Goal: Find specific page/section: Find specific page/section

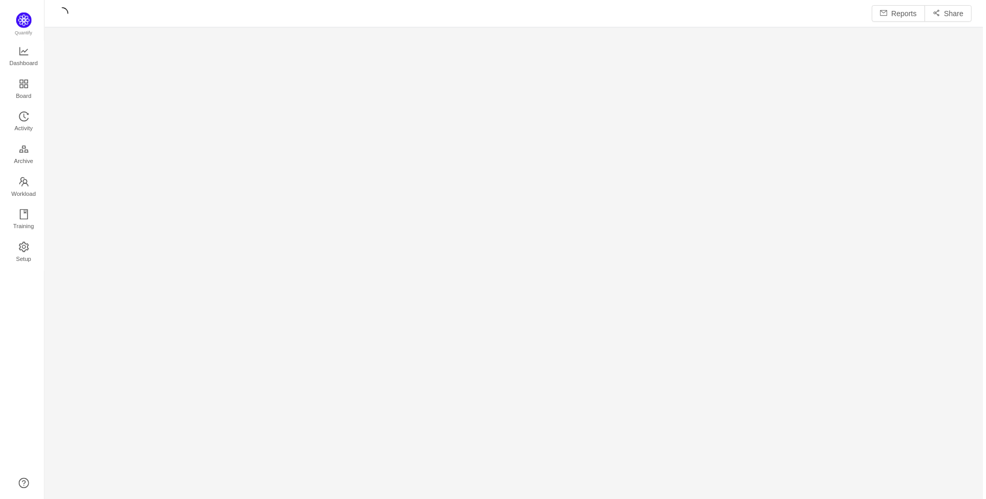
scroll to position [485, 918]
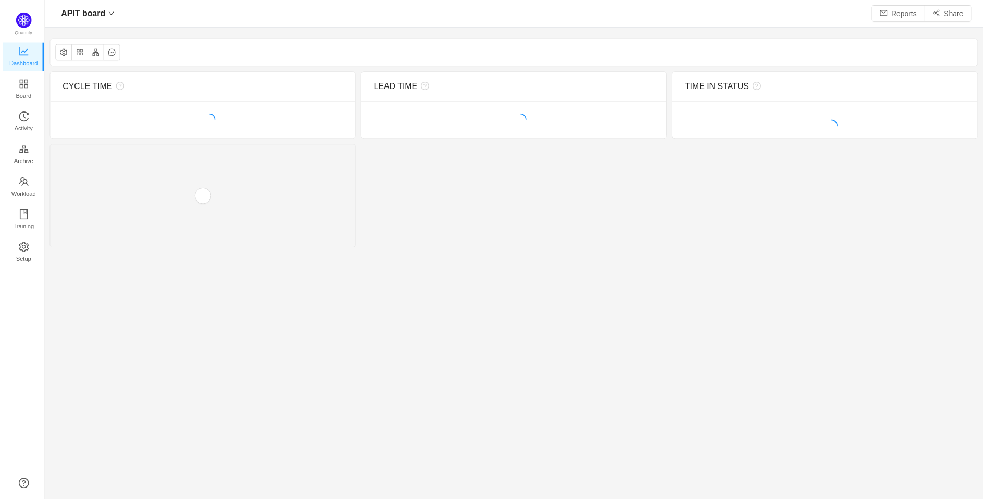
scroll to position [482, 918]
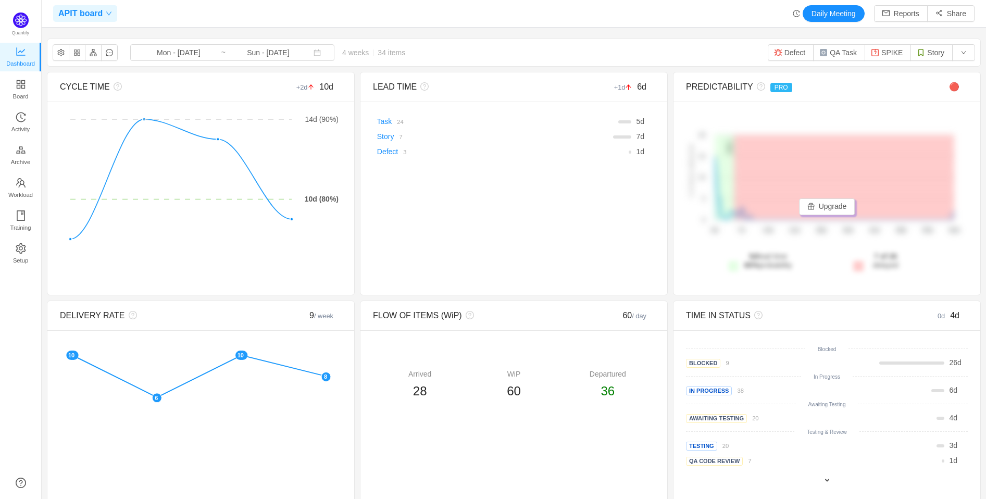
click at [103, 12] on span at bounding box center [107, 13] width 9 height 6
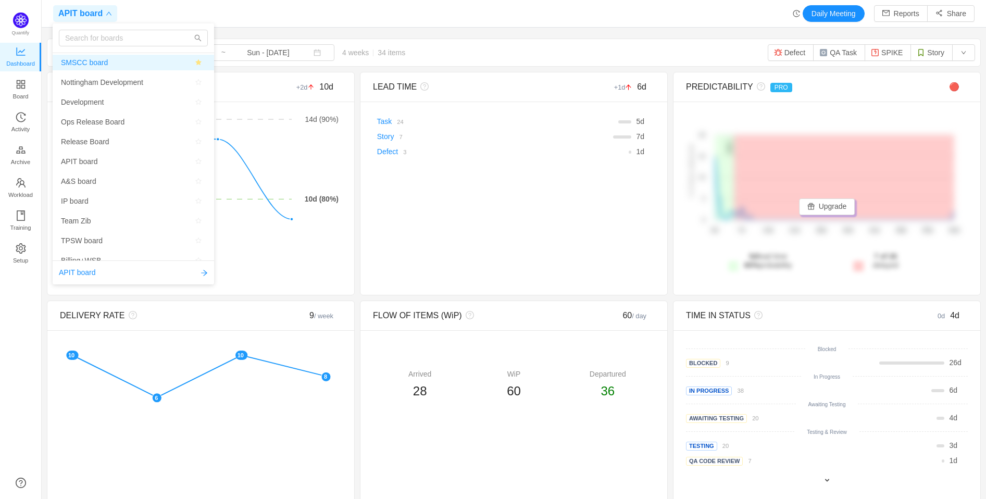
click at [101, 64] on span "SMSCC board" at bounding box center [84, 63] width 47 height 16
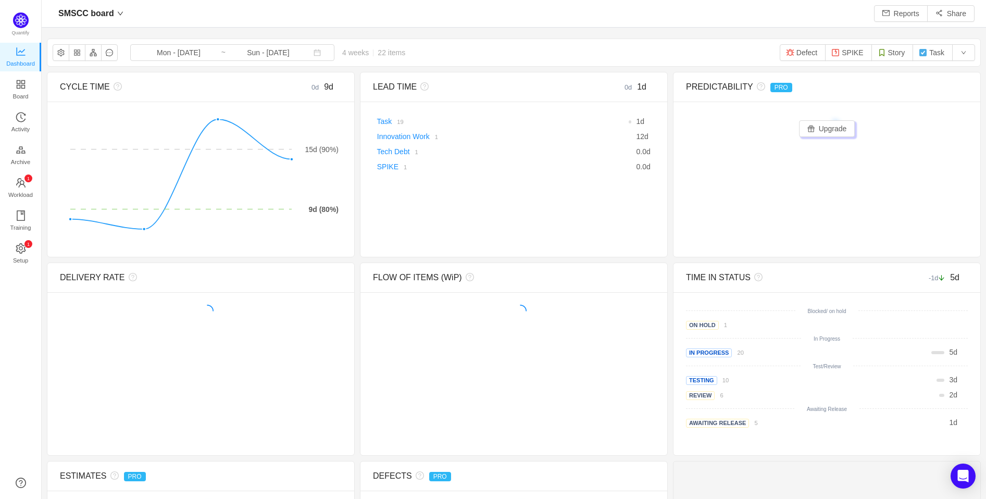
scroll to position [482, 918]
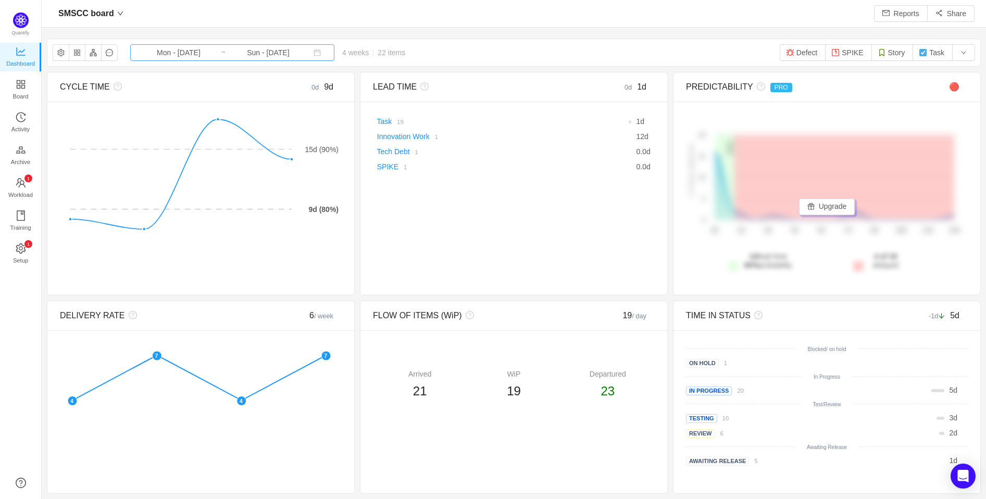
click at [167, 52] on input "Mon - [DATE]" at bounding box center [178, 52] width 84 height 11
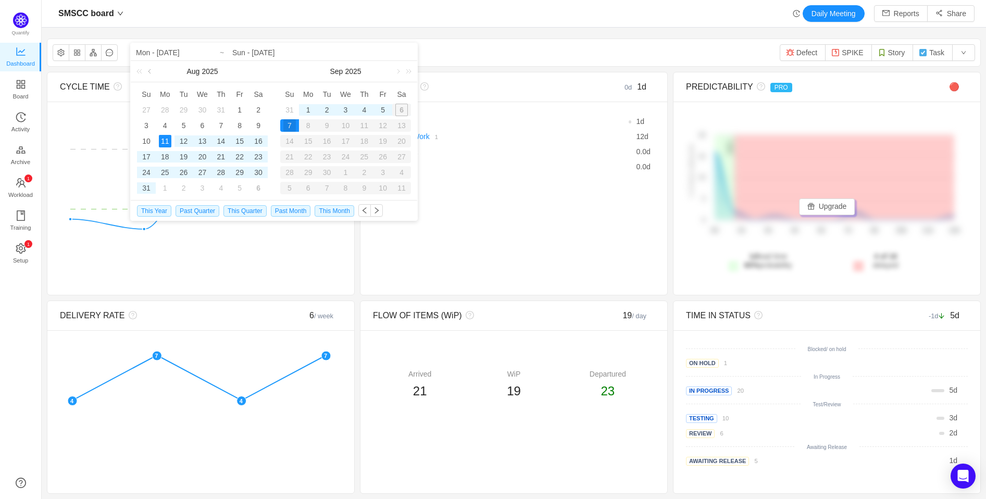
click at [153, 69] on link at bounding box center [150, 71] width 9 height 21
click at [202, 173] on div "30" at bounding box center [202, 172] width 13 height 13
click at [290, 69] on link at bounding box center [293, 71] width 9 height 21
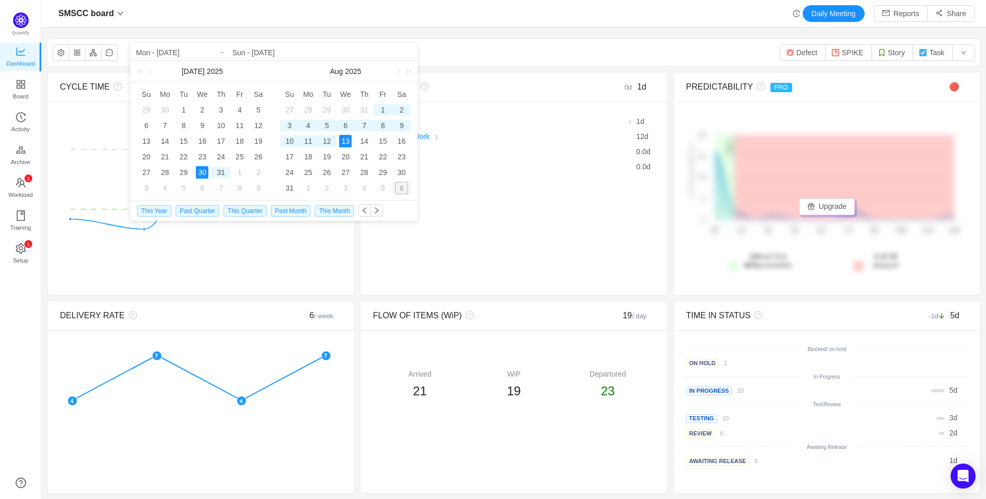
click at [347, 140] on div "13" at bounding box center [345, 141] width 13 height 13
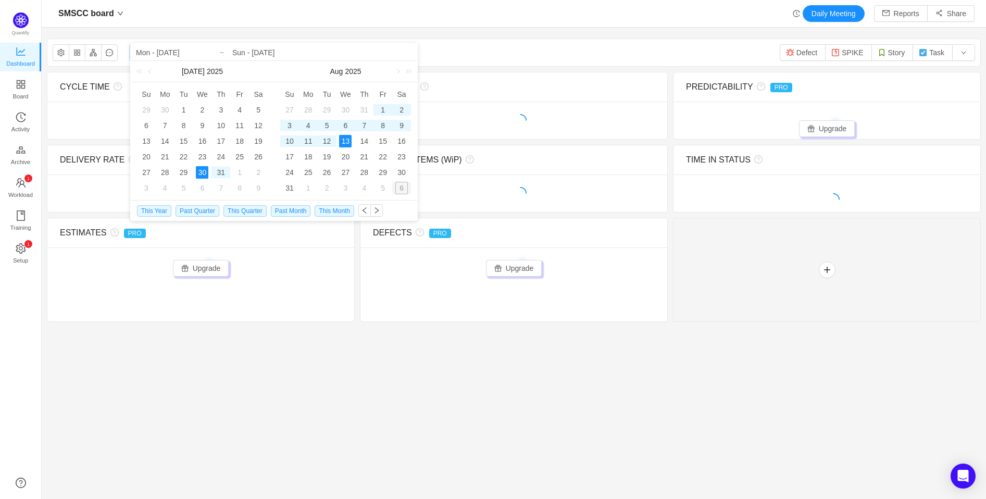
type input "Wed - [DATE]"
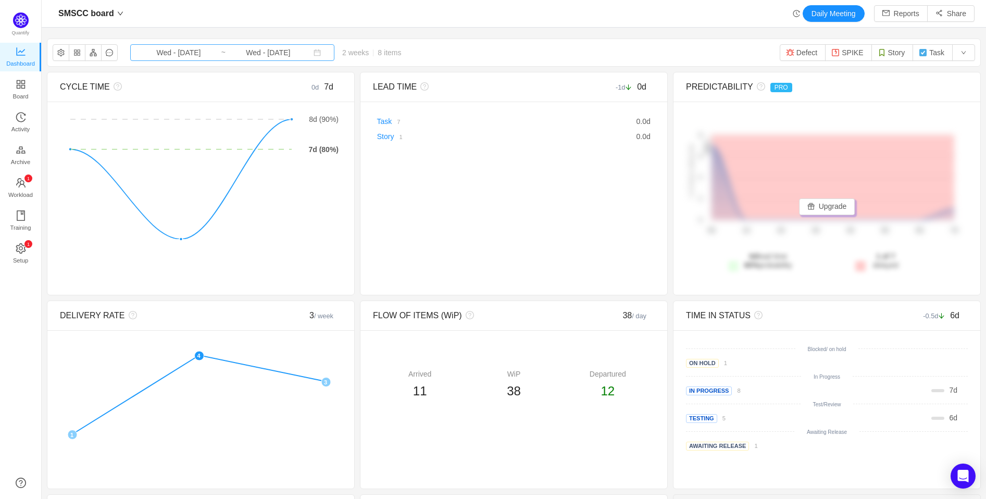
click at [247, 51] on input "Wed - [DATE]" at bounding box center [268, 52] width 84 height 11
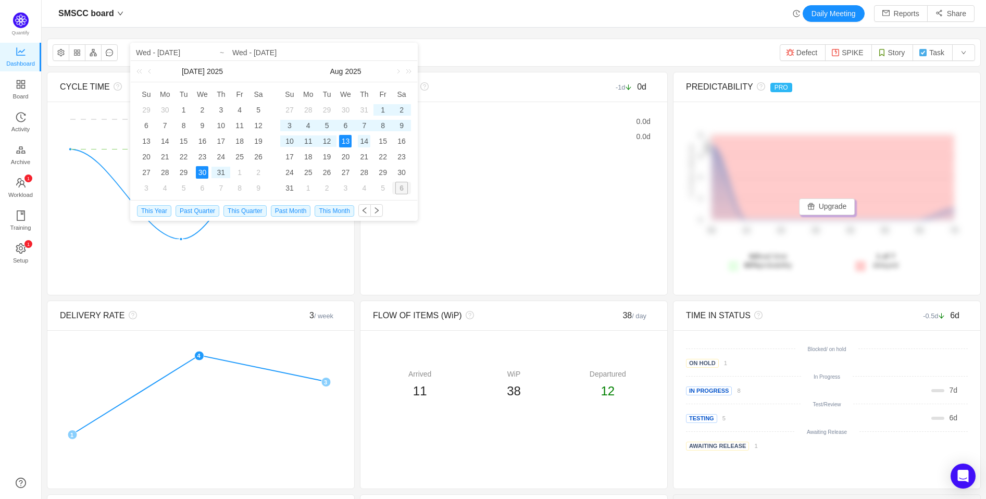
click at [362, 138] on div "14" at bounding box center [364, 141] width 13 height 13
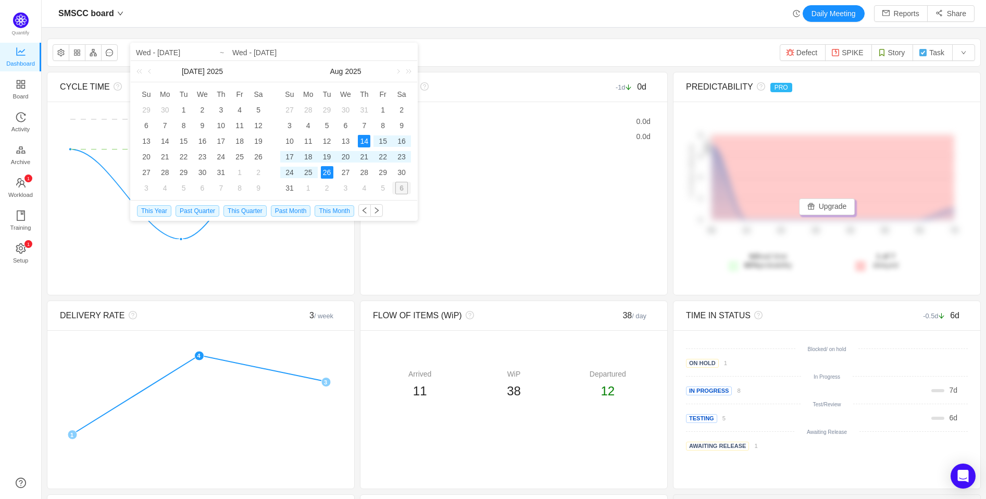
click at [328, 175] on div "26" at bounding box center [327, 172] width 13 height 13
type input "Thu - Aug 14, 2025"
type input "Tue - [DATE]"
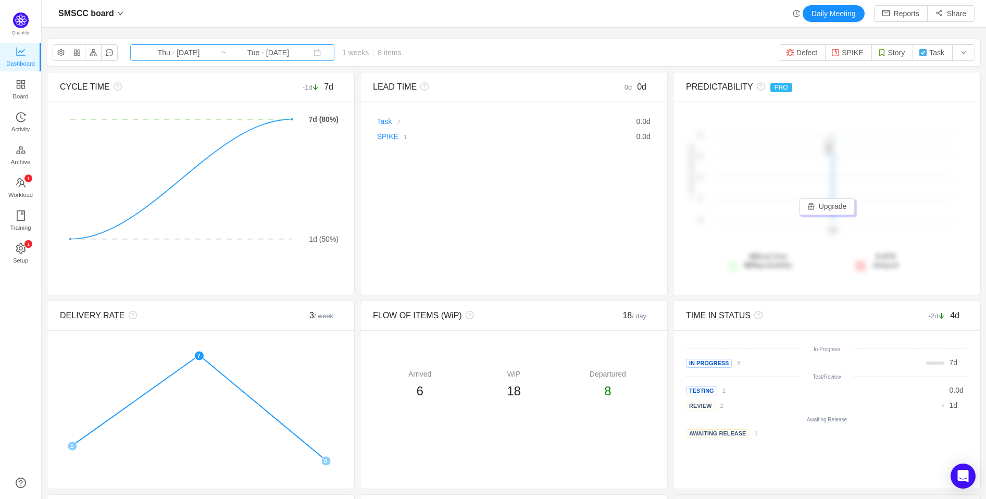
click at [284, 56] on input "Tue - [DATE]" at bounding box center [268, 52] width 84 height 11
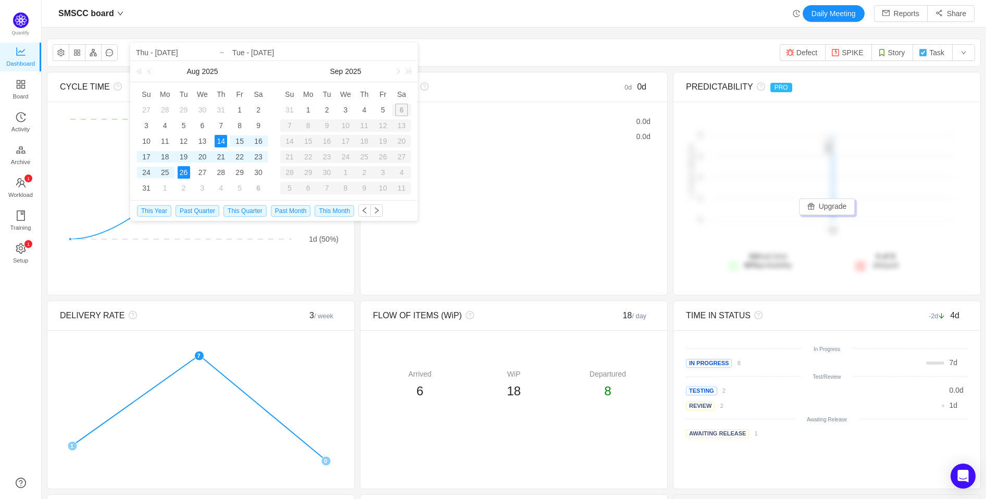
click at [511, 12] on div "SMSCC board Daily Meeting Reports Share" at bounding box center [513, 13] width 921 height 17
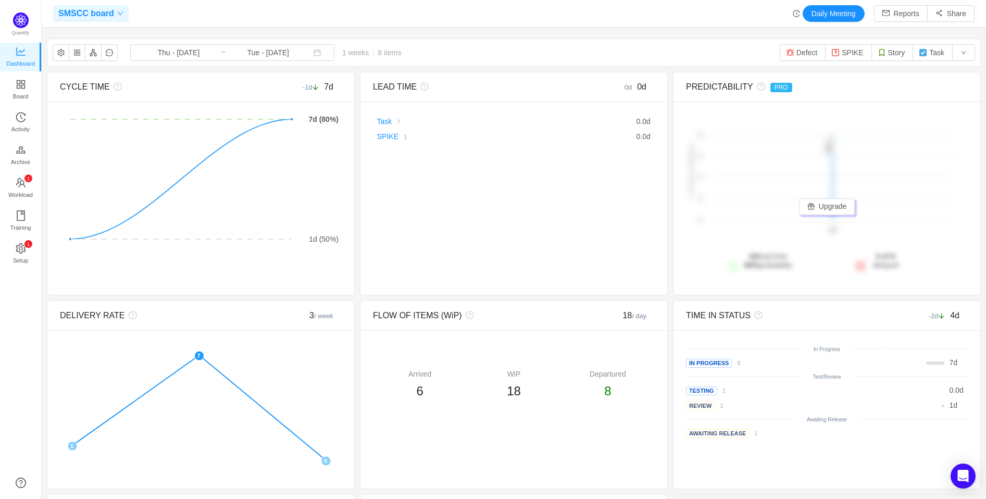
click at [118, 11] on icon "icon: down" at bounding box center [120, 13] width 6 height 6
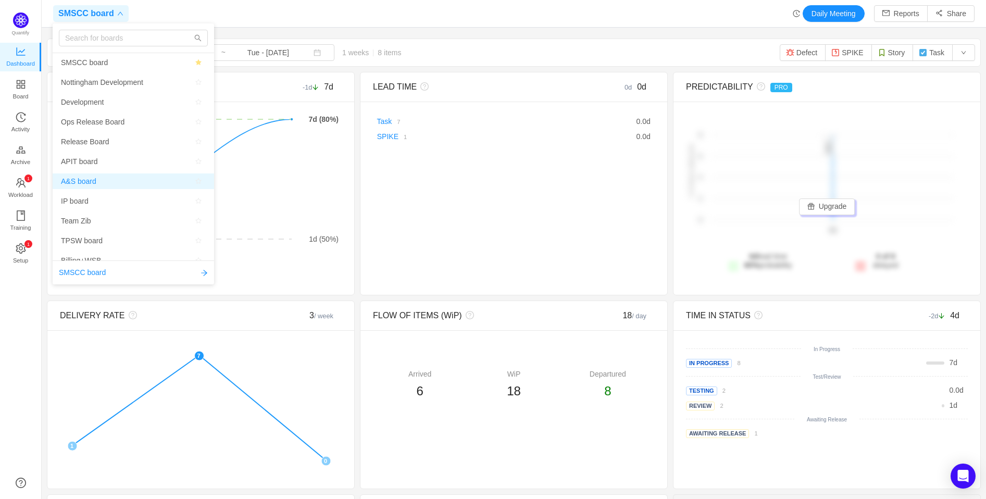
click at [92, 184] on span "A&S board" at bounding box center [78, 181] width 35 height 16
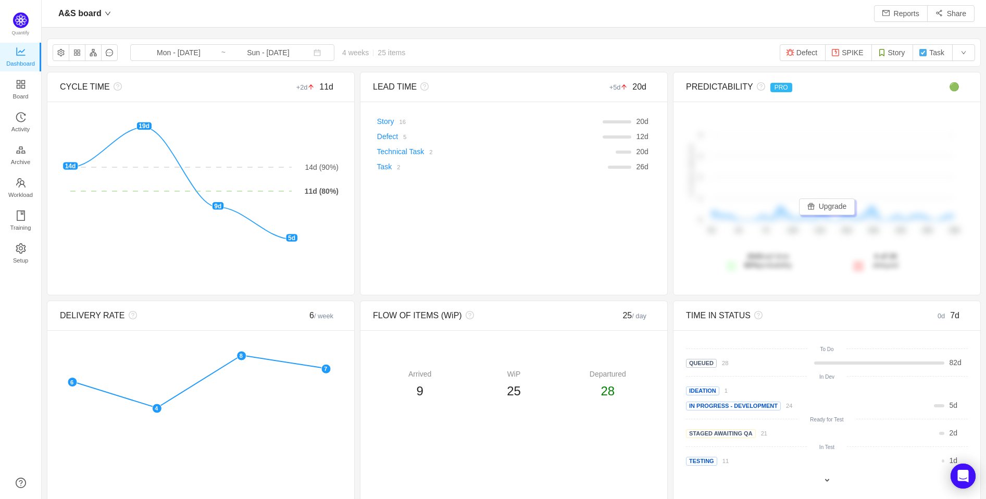
scroll to position [482, 918]
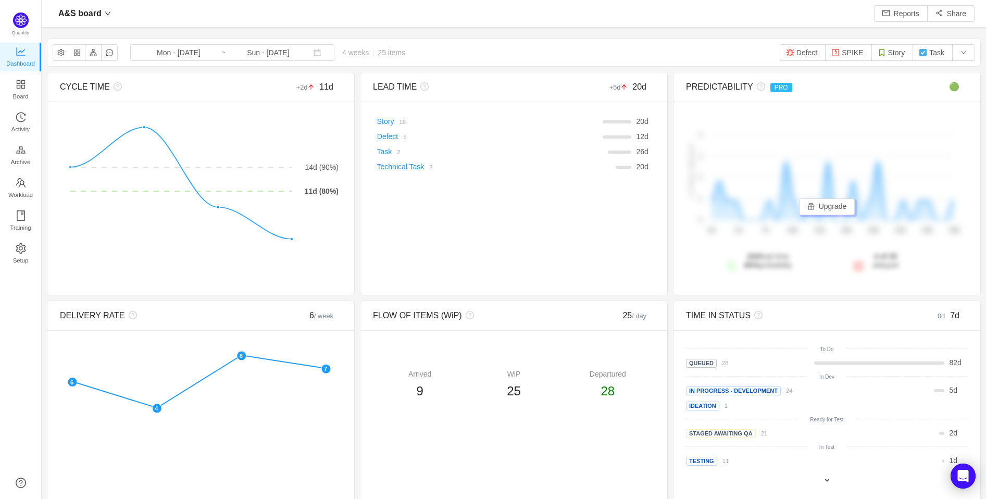
scroll to position [482, 918]
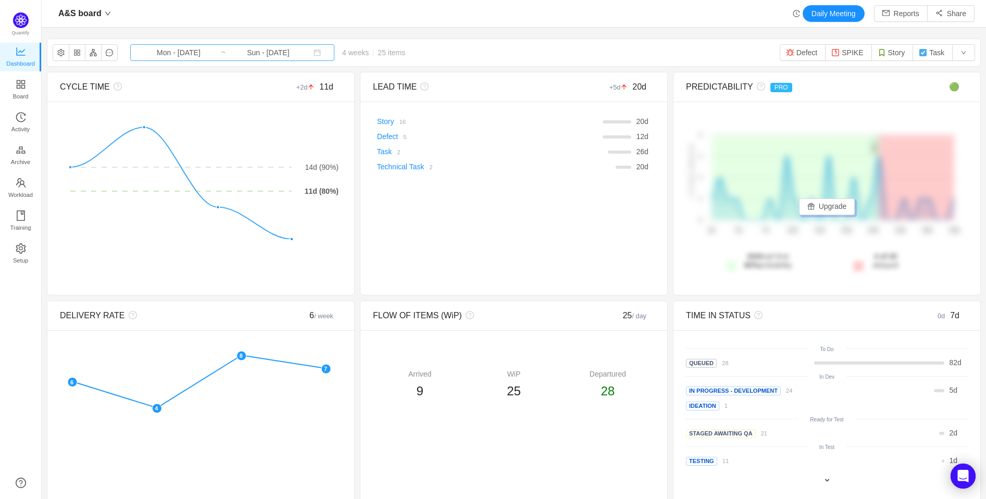
click at [190, 55] on input "Mon - [DATE]" at bounding box center [178, 52] width 84 height 11
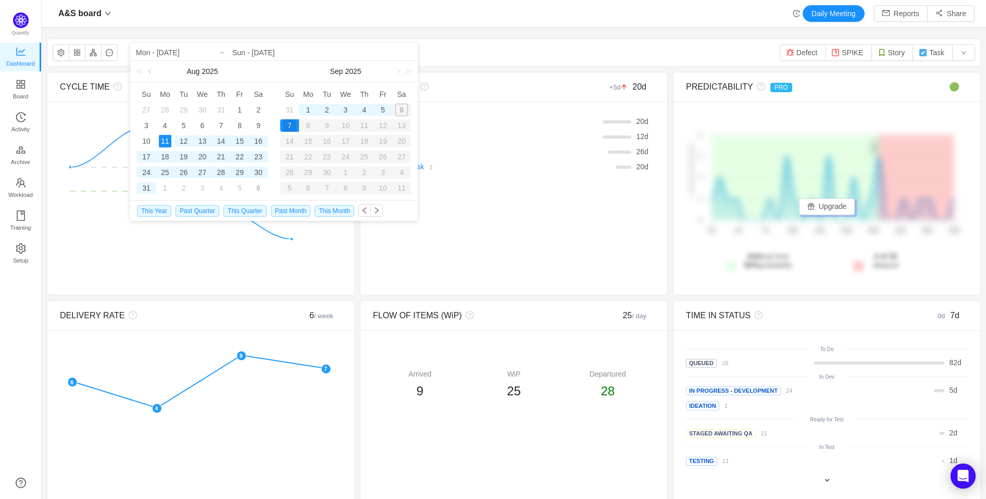
click at [147, 67] on link at bounding box center [150, 71] width 9 height 21
click at [205, 172] on div "30" at bounding box center [202, 172] width 13 height 13
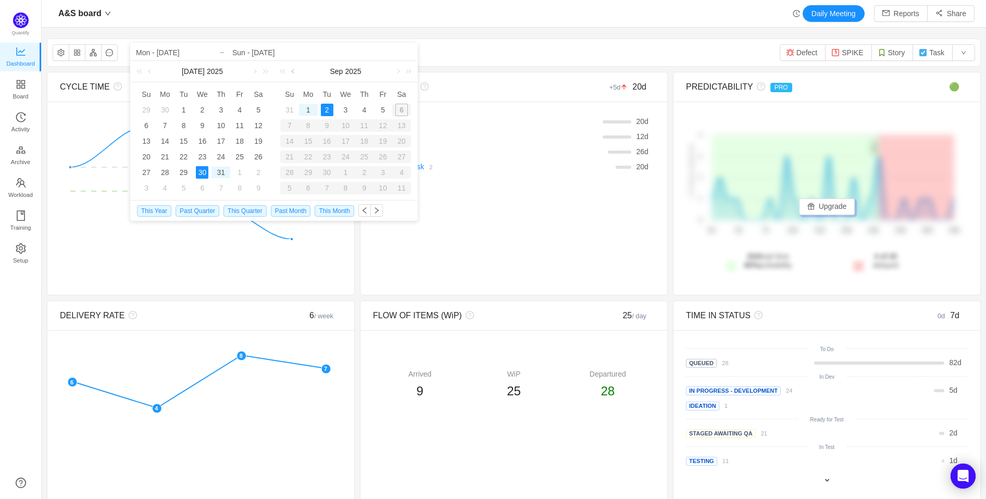
click at [292, 71] on link at bounding box center [293, 71] width 9 height 21
click at [330, 144] on div "12" at bounding box center [327, 141] width 13 height 13
type input "Wed - [DATE]"
type input "Tue - [DATE]"
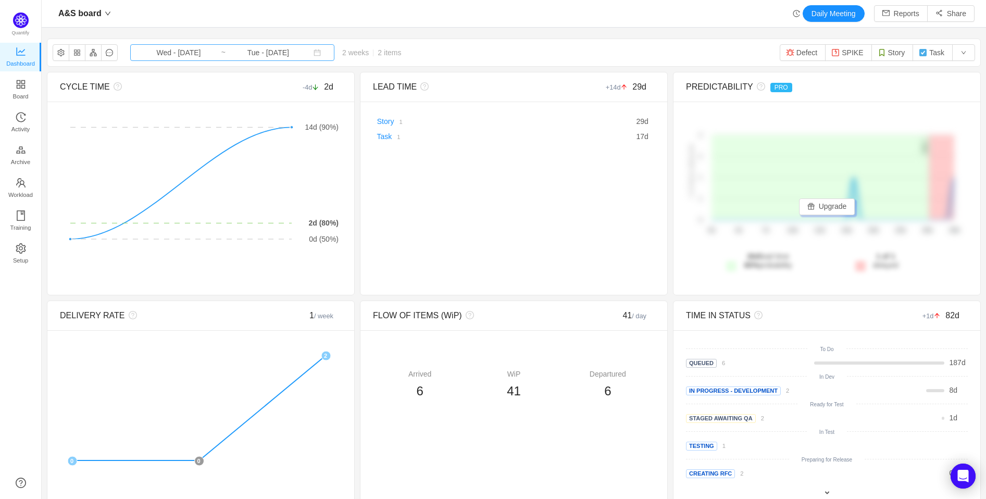
click at [267, 51] on input "Tue - [DATE]" at bounding box center [268, 52] width 84 height 11
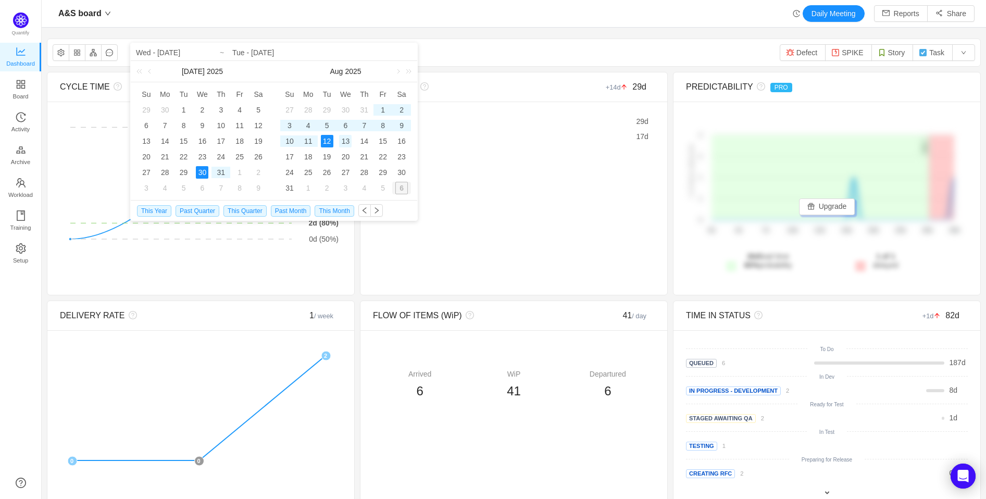
click at [347, 139] on div "13" at bounding box center [345, 141] width 13 height 13
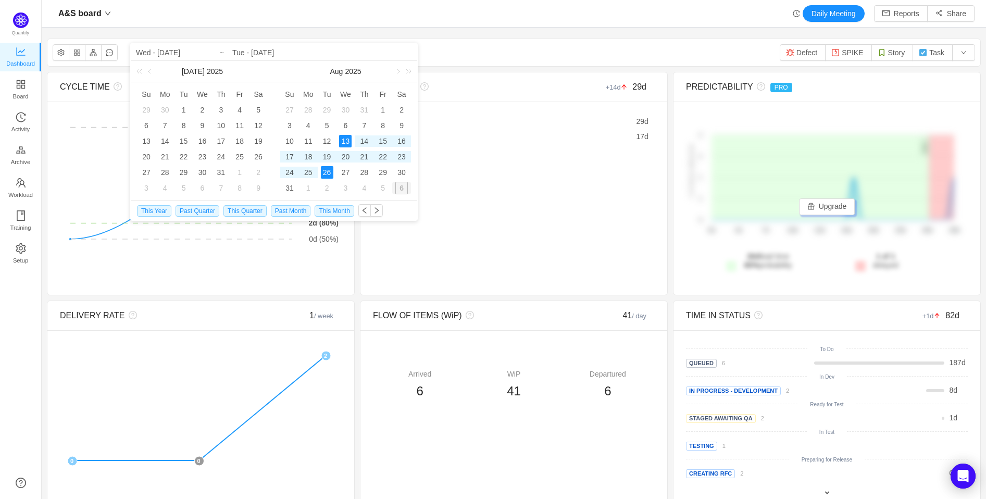
click at [326, 174] on div "26" at bounding box center [327, 172] width 13 height 13
type input "Wed - Aug 13, 2025"
type input "Tue - [DATE]"
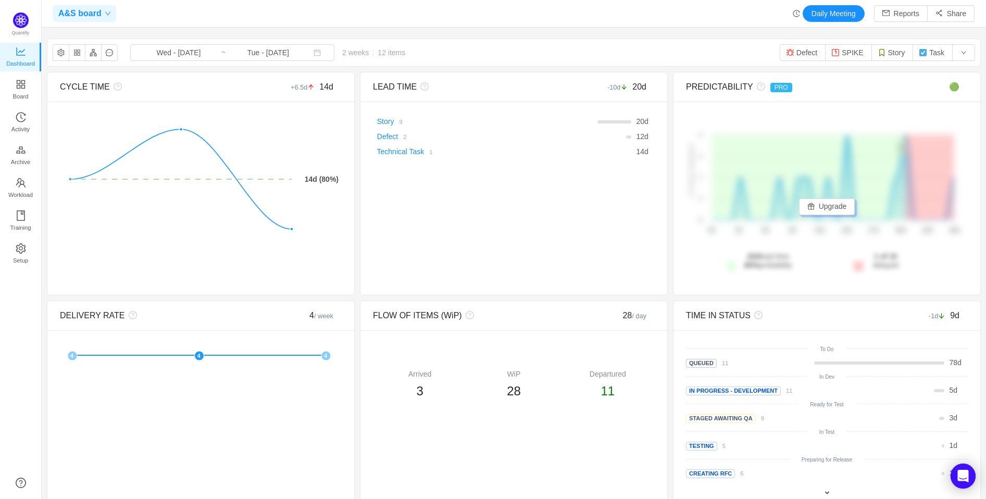
click at [105, 11] on icon "icon: down" at bounding box center [108, 13] width 6 height 6
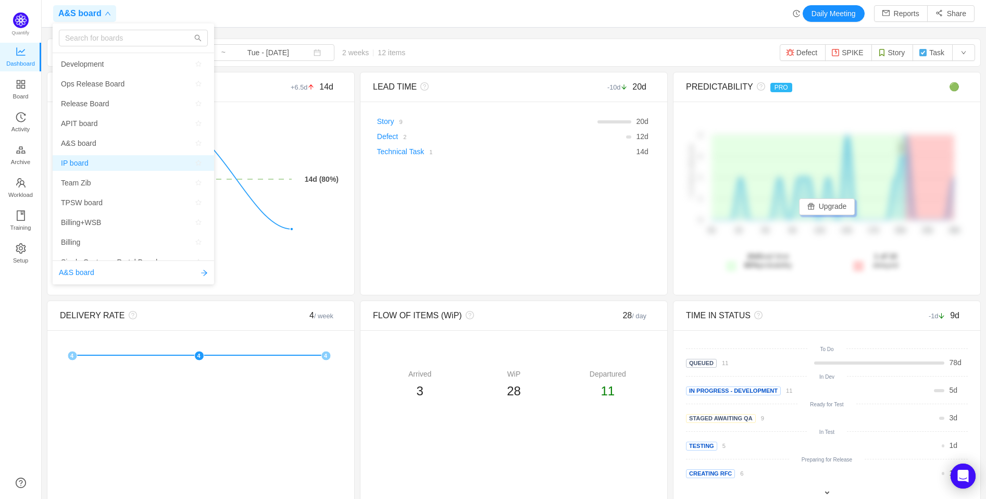
scroll to position [58, 0]
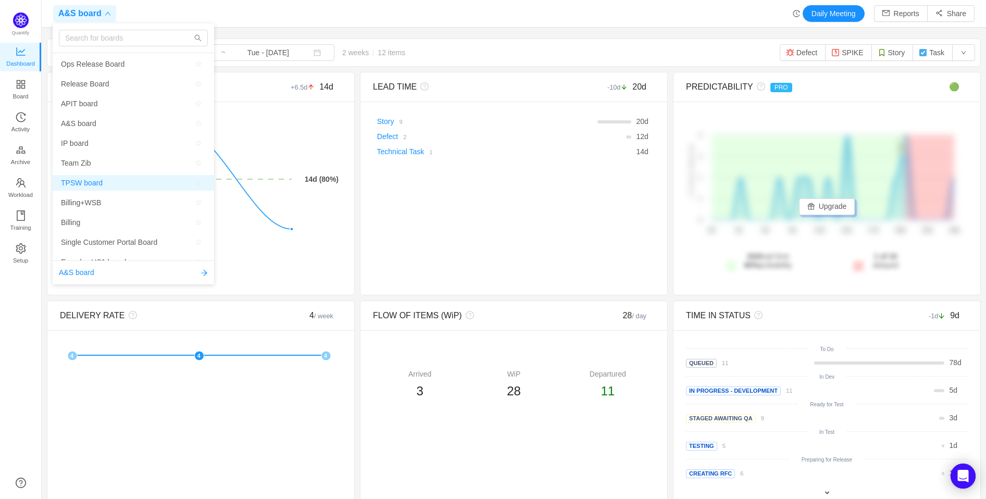
click at [96, 181] on span "TPSW board" at bounding box center [82, 183] width 42 height 16
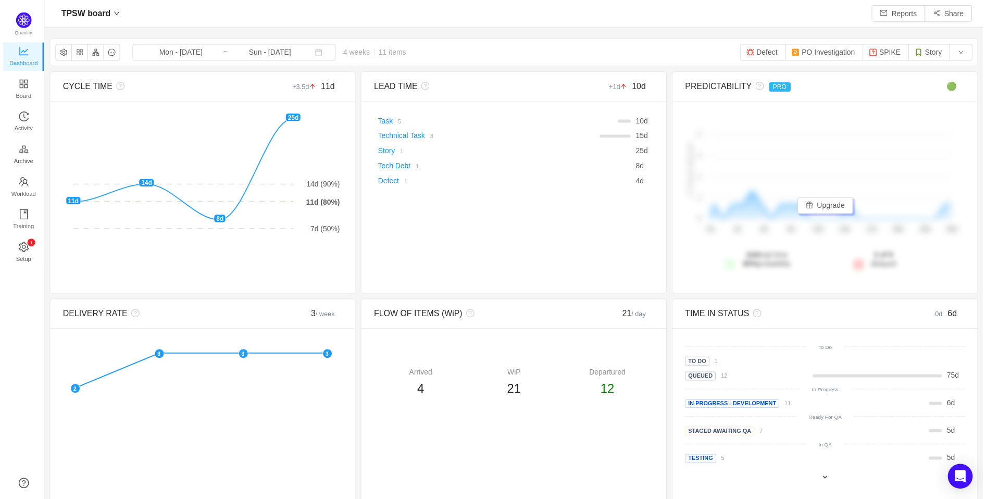
scroll to position [482, 918]
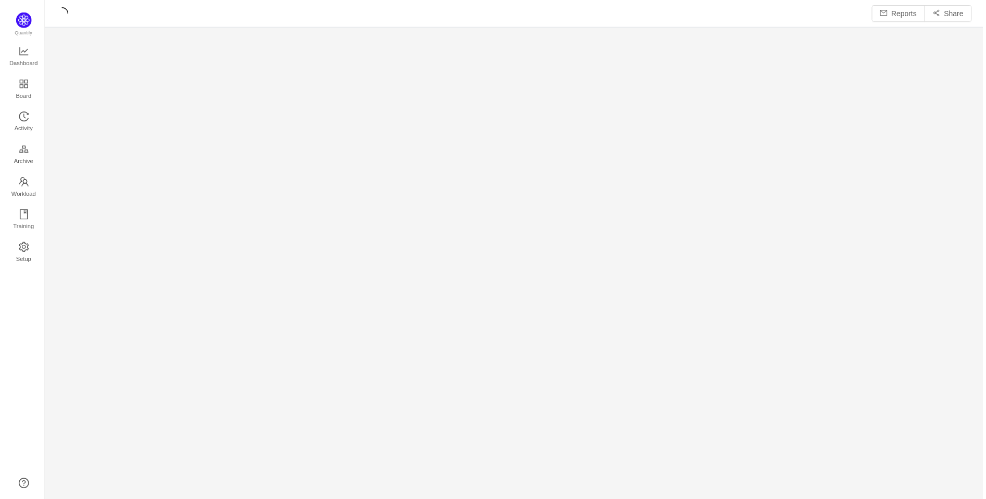
scroll to position [485, 918]
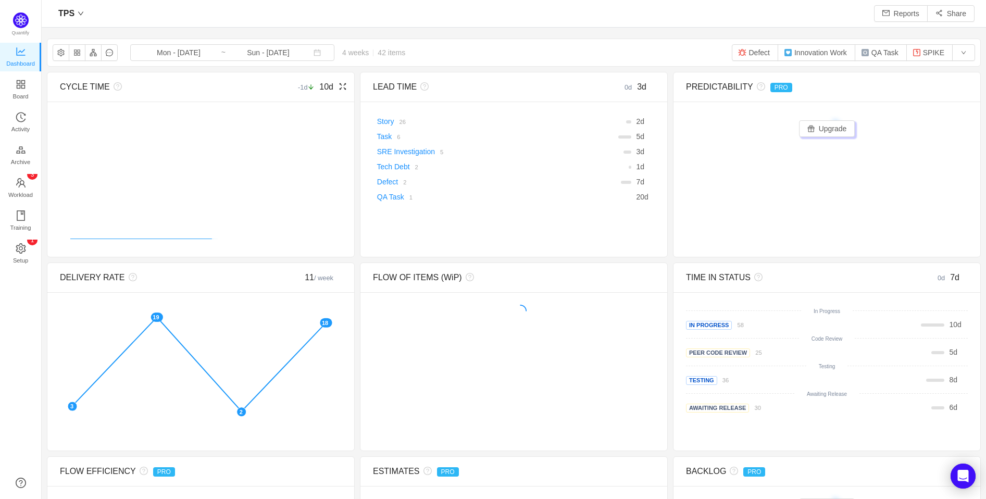
scroll to position [482, 918]
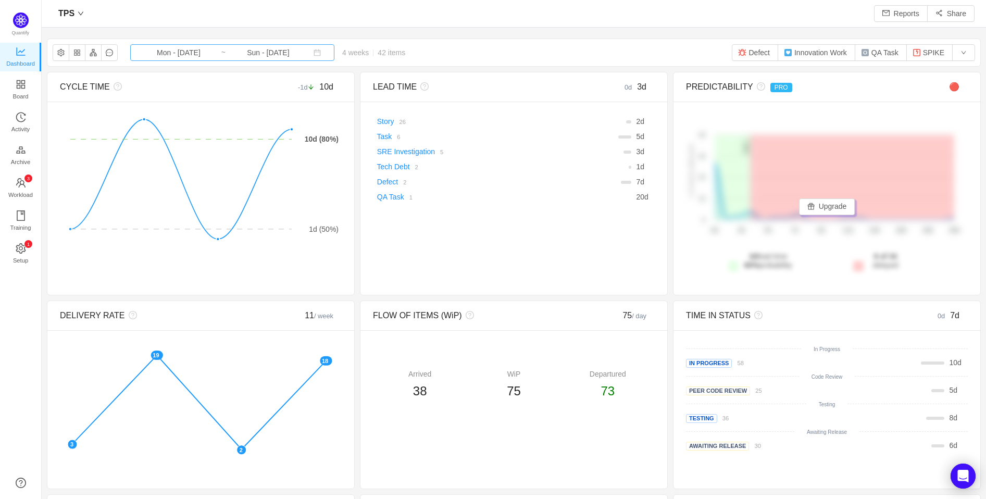
click at [193, 53] on input "Mon - [DATE]" at bounding box center [178, 52] width 84 height 11
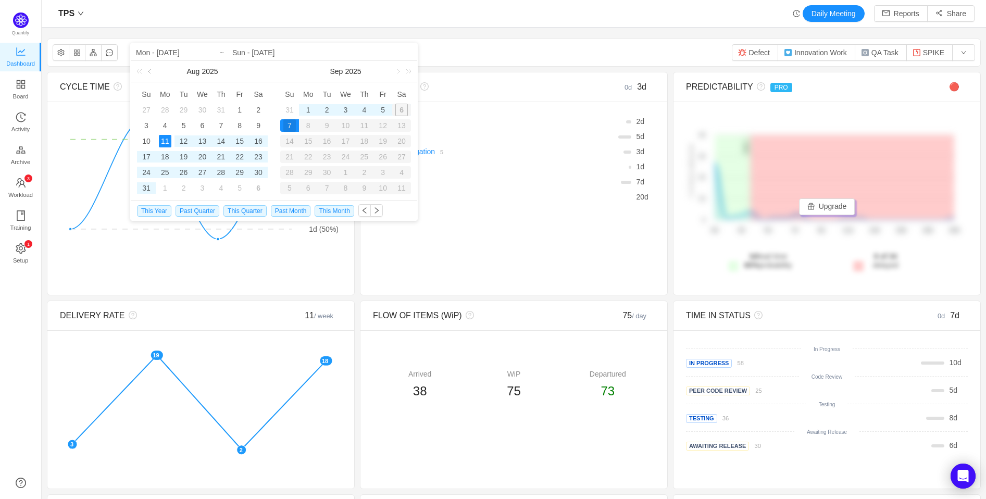
click at [148, 71] on link at bounding box center [150, 71] width 9 height 21
click at [201, 170] on div "30" at bounding box center [202, 172] width 13 height 13
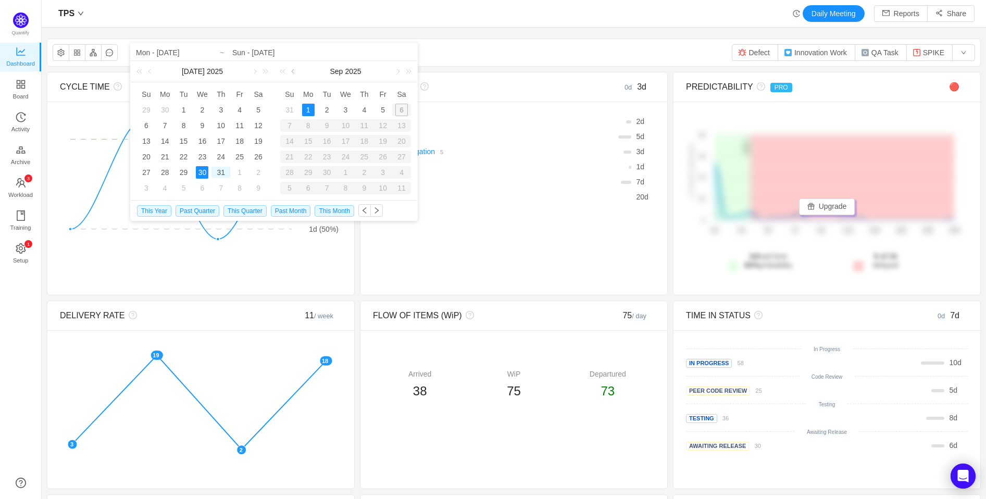
click at [296, 72] on link at bounding box center [293, 71] width 9 height 21
click at [333, 147] on td "12" at bounding box center [327, 141] width 19 height 16
type input "Wed - Jul 30, 2025"
type input "Tue - Aug 12, 2025"
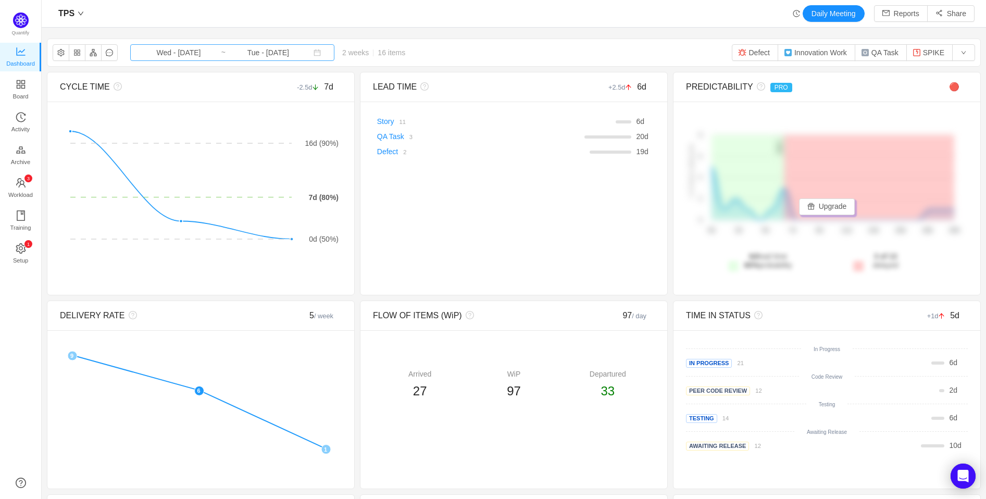
click at [235, 56] on input "Tue - Aug 12, 2025" at bounding box center [268, 52] width 84 height 11
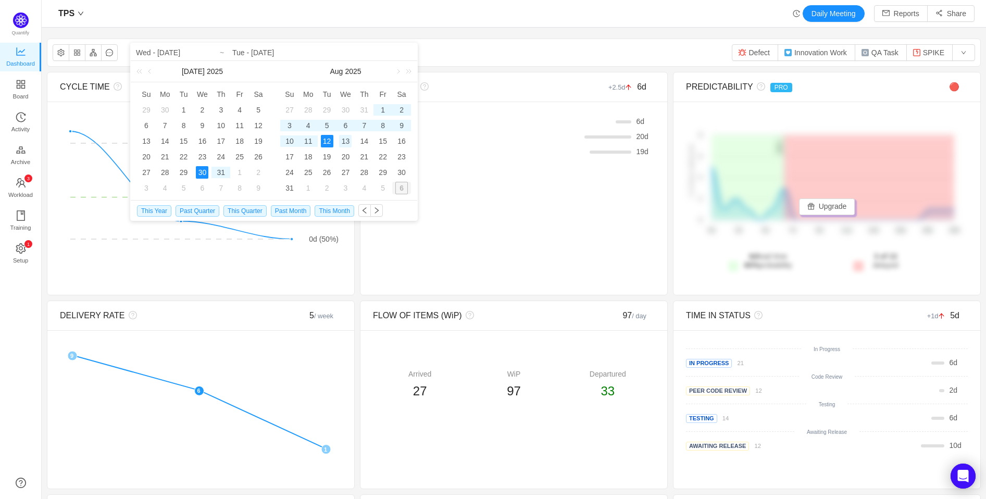
click at [348, 141] on div "13" at bounding box center [345, 141] width 13 height 13
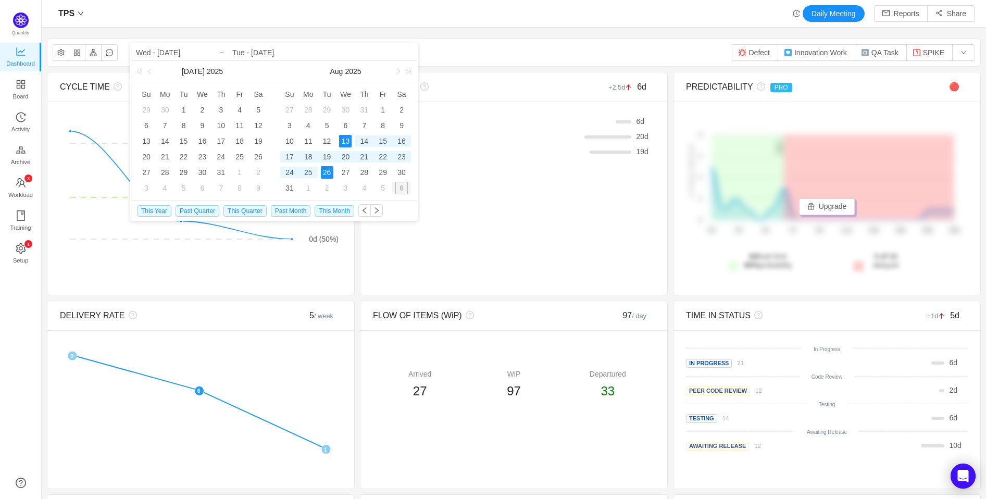
click at [321, 170] on div "26" at bounding box center [327, 172] width 13 height 13
type input "Wed - Aug 13, 2025"
type input "Tue - Aug 26, 2025"
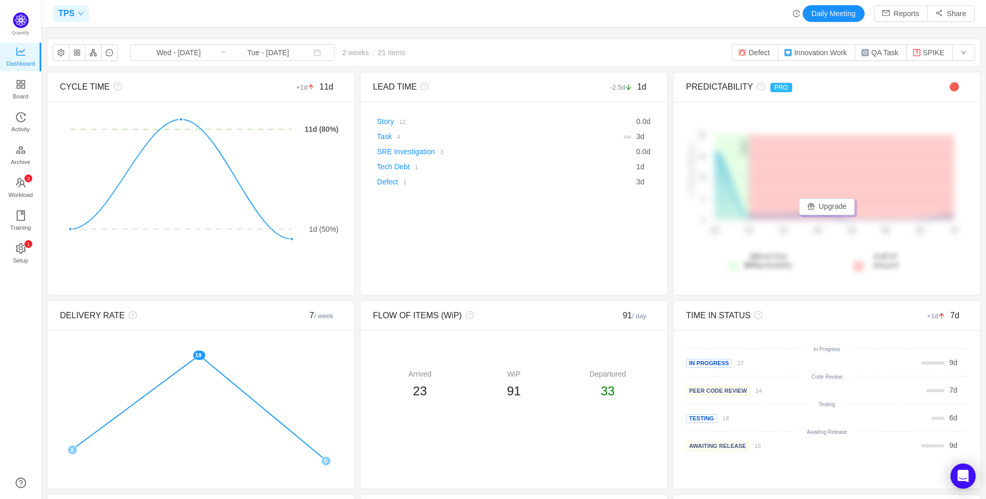
click at [74, 9] on div "TPS" at bounding box center [71, 13] width 36 height 17
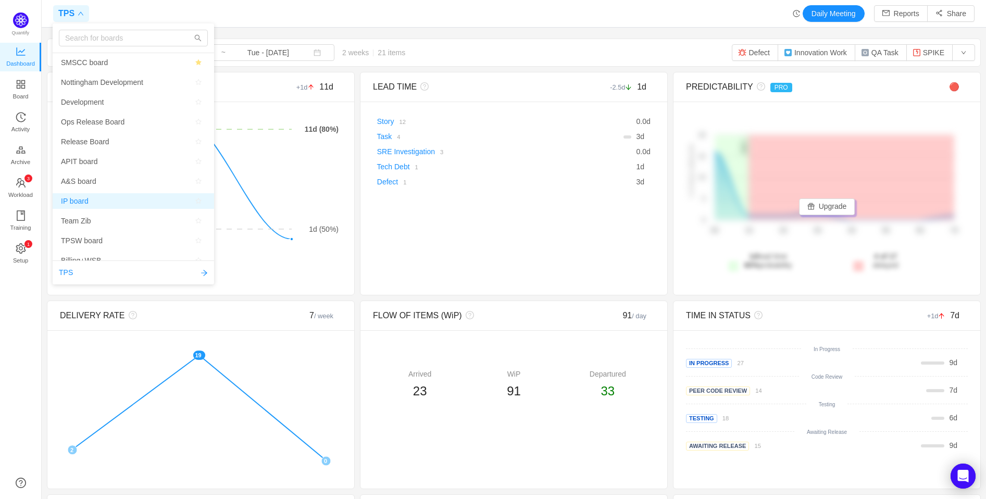
click at [92, 199] on span "IP board" at bounding box center [133, 201] width 145 height 16
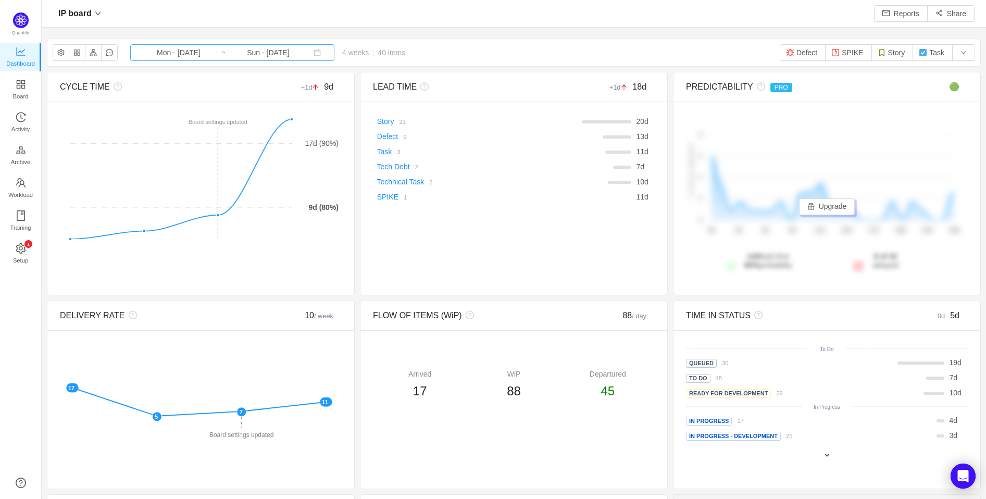
scroll to position [482, 918]
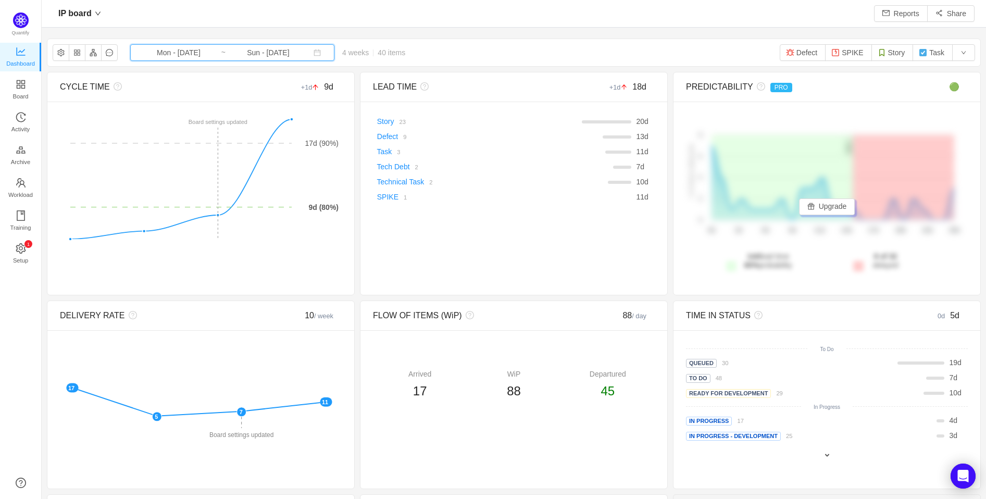
click at [167, 45] on span "Mon - [DATE] ~ Sun - [DATE]" at bounding box center [232, 52] width 204 height 17
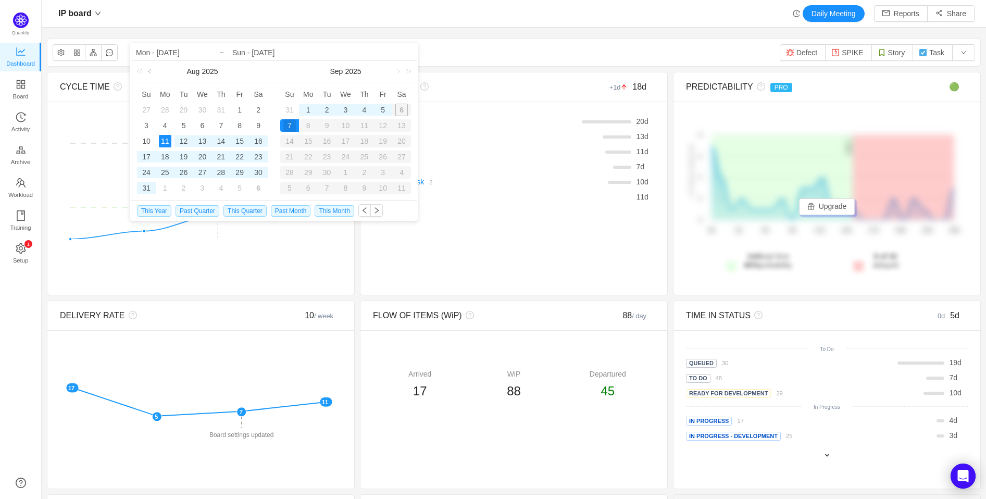
click at [151, 72] on link at bounding box center [150, 71] width 9 height 21
click at [201, 172] on div "30" at bounding box center [202, 172] width 13 height 13
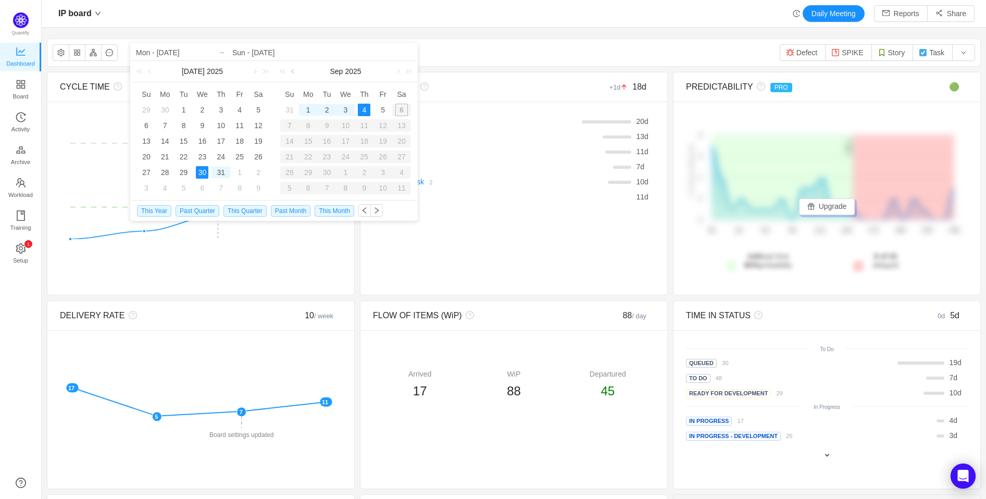
click at [292, 70] on link at bounding box center [293, 71] width 9 height 21
click at [324, 139] on div "12" at bounding box center [327, 141] width 13 height 13
type input "Wed - Jul 30, 2025"
type input "Tue - Aug 12, 2025"
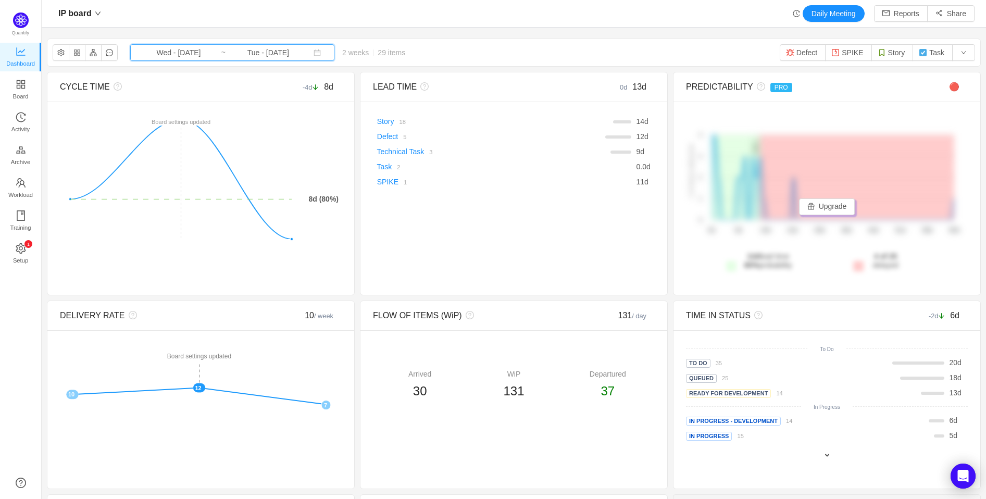
click at [236, 46] on span "Wed - Jul 30, 2025 ~ Tue - Aug 12, 2025" at bounding box center [232, 52] width 204 height 17
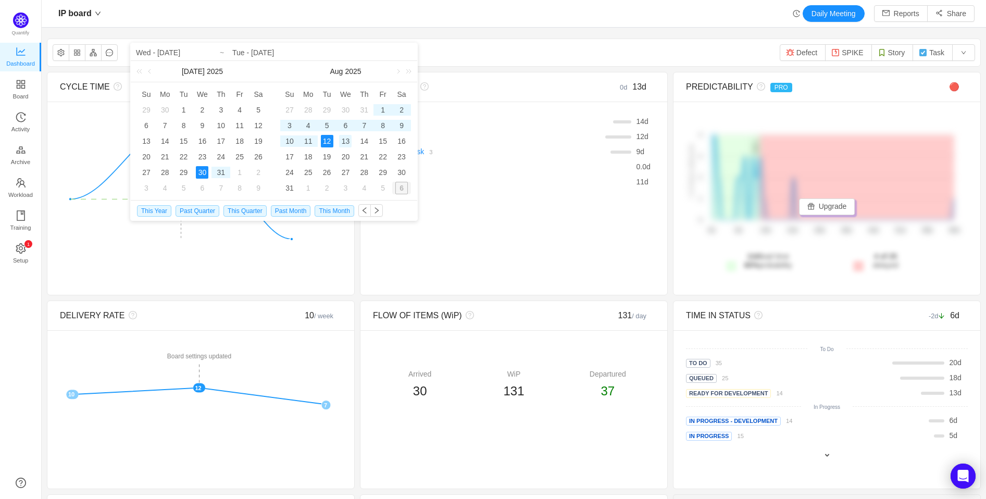
click at [346, 139] on div "13" at bounding box center [345, 141] width 13 height 13
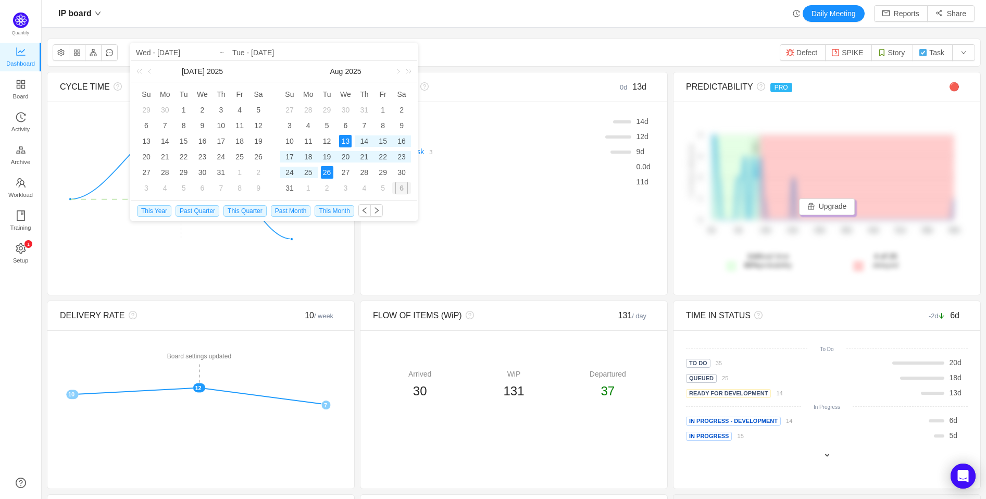
click at [327, 174] on div "26" at bounding box center [327, 172] width 13 height 13
type input "Wed - Aug 13, 2025"
type input "Tue - Aug 26, 2025"
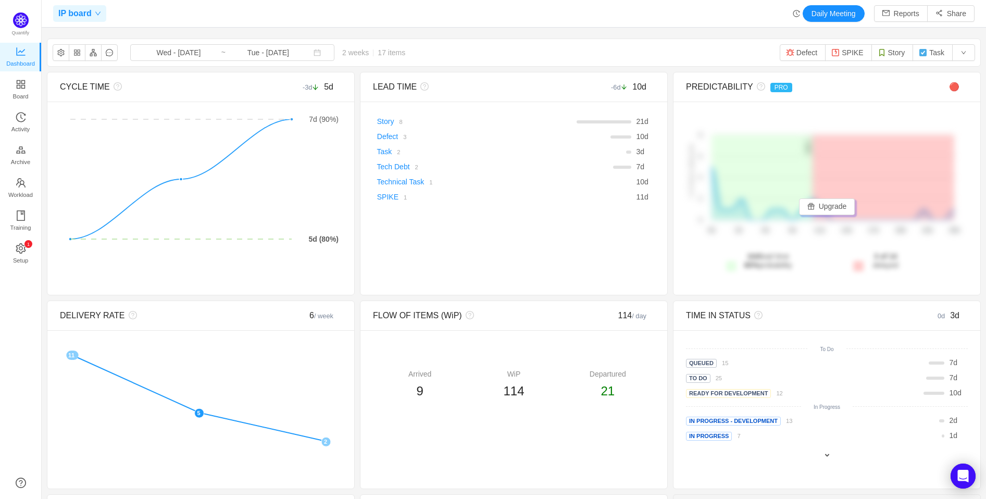
click at [92, 10] on span at bounding box center [96, 13] width 9 height 6
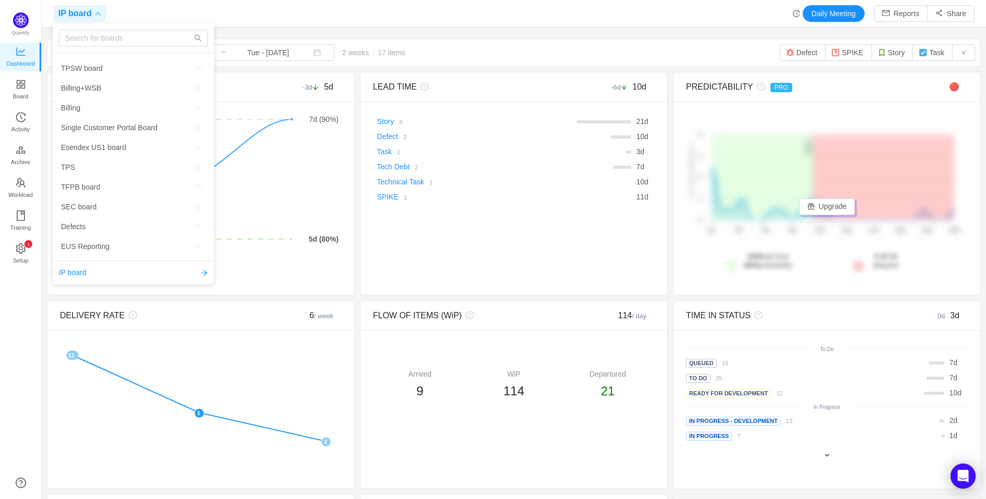
scroll to position [173, 0]
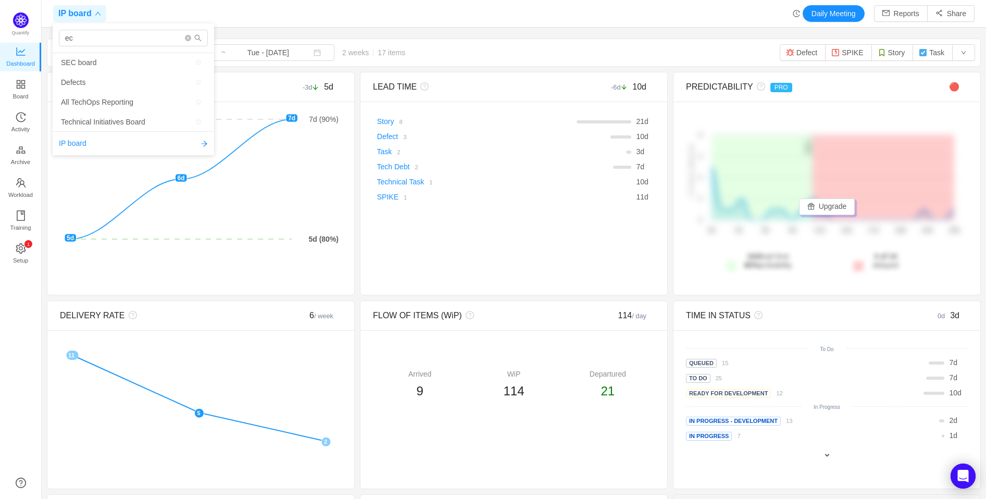
type input "e"
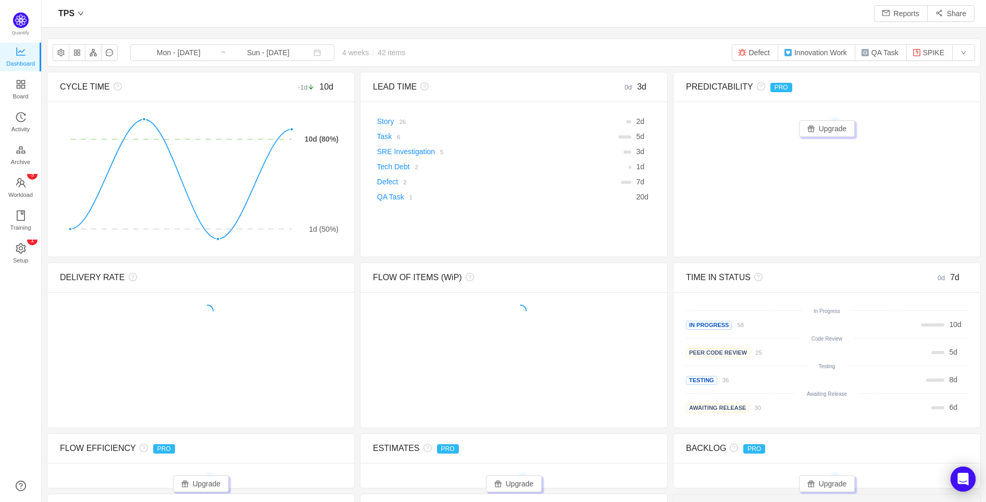
scroll to position [485, 918]
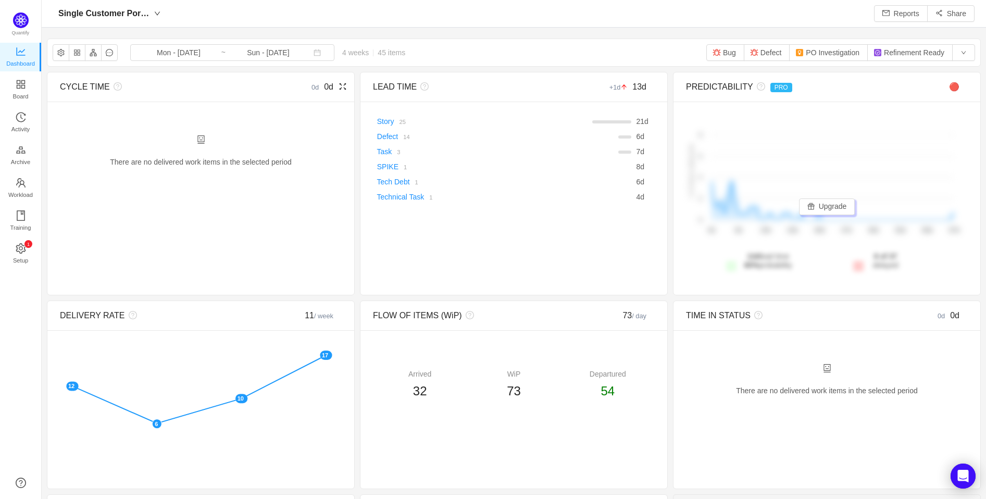
scroll to position [482, 918]
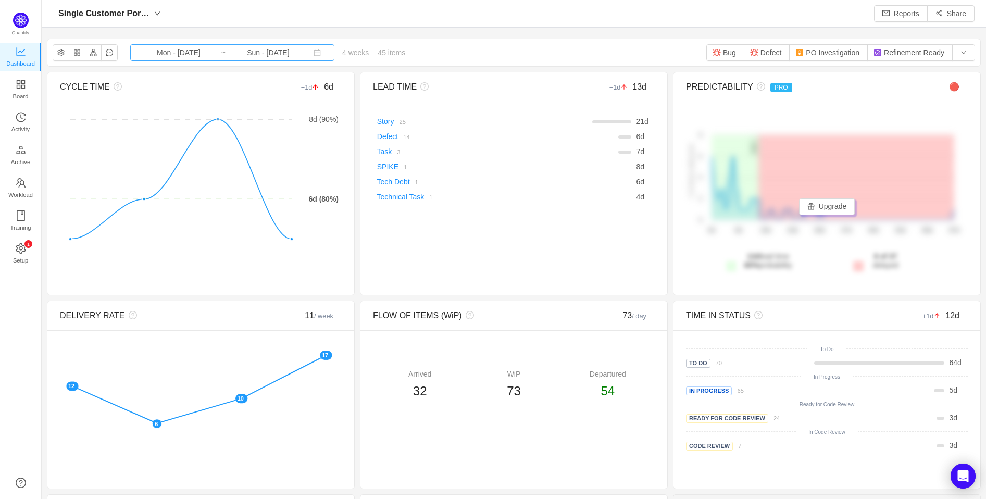
click at [190, 57] on input "Mon - [DATE]" at bounding box center [178, 52] width 84 height 11
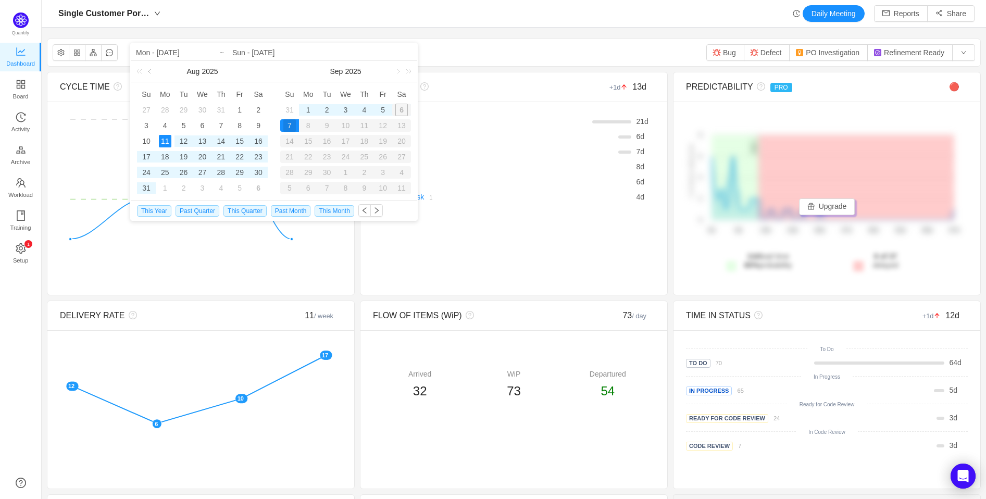
click at [149, 74] on link at bounding box center [150, 71] width 9 height 21
click at [202, 174] on div "30" at bounding box center [202, 172] width 13 height 13
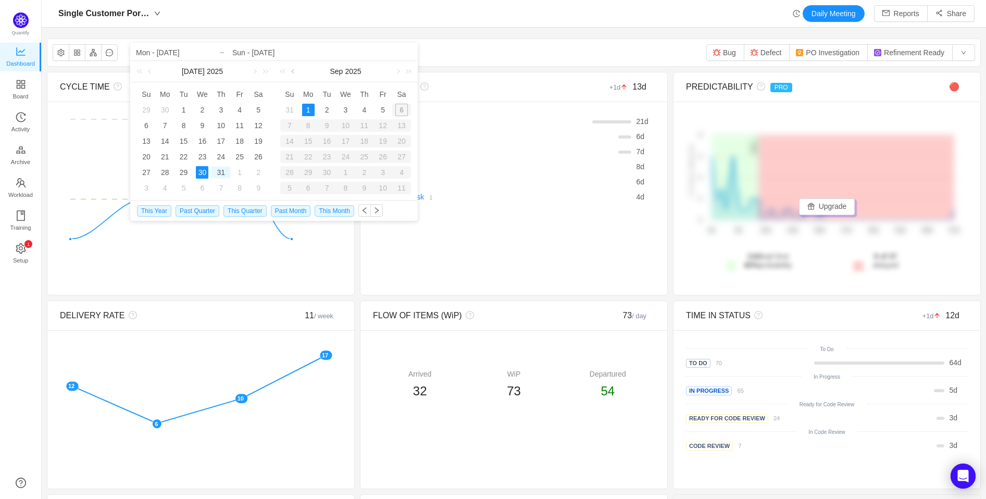
click at [290, 71] on link at bounding box center [293, 71] width 9 height 21
click at [327, 140] on div "12" at bounding box center [327, 141] width 13 height 13
type input "Wed - [DATE]"
type input "Tue - [DATE]"
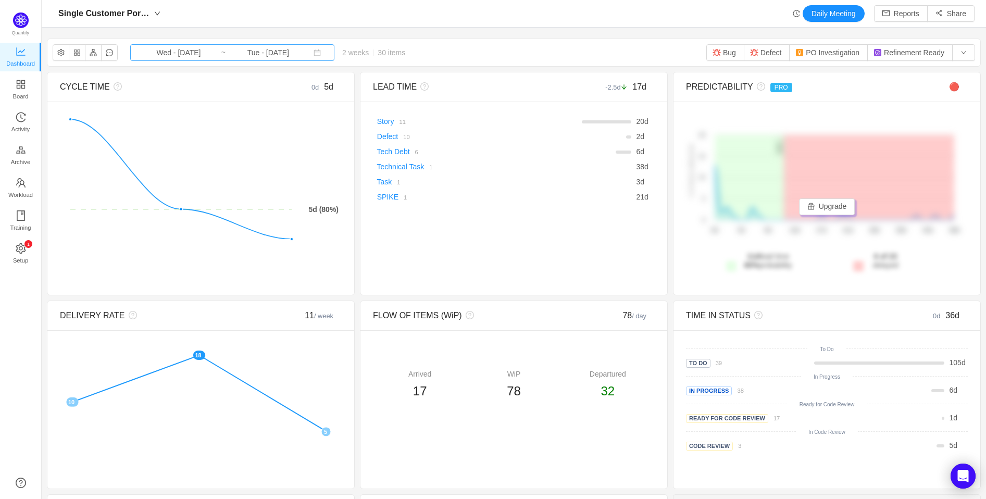
click at [261, 52] on input "Tue - [DATE]" at bounding box center [268, 52] width 84 height 11
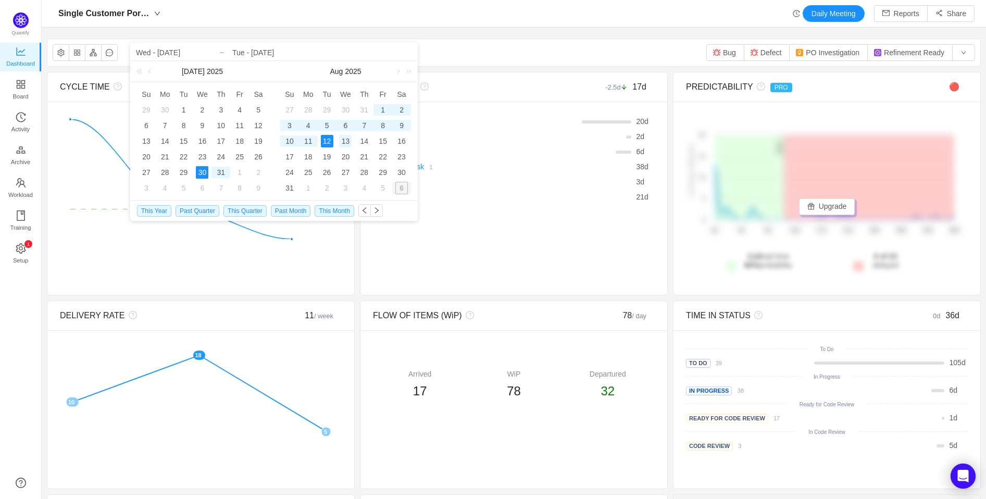
click at [344, 138] on div "13" at bounding box center [345, 141] width 13 height 13
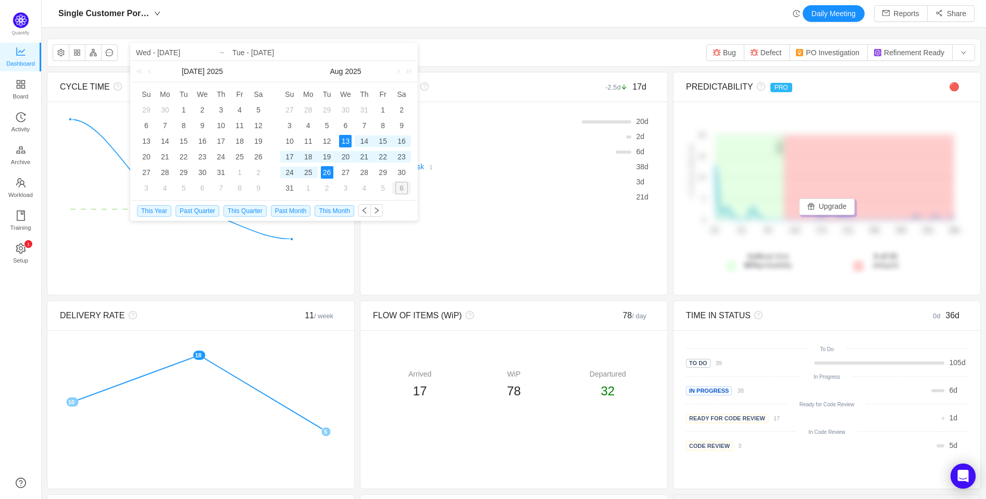
click at [329, 169] on div "26" at bounding box center [327, 172] width 13 height 13
type input "Wed - [DATE]"
type input "Tue - [DATE]"
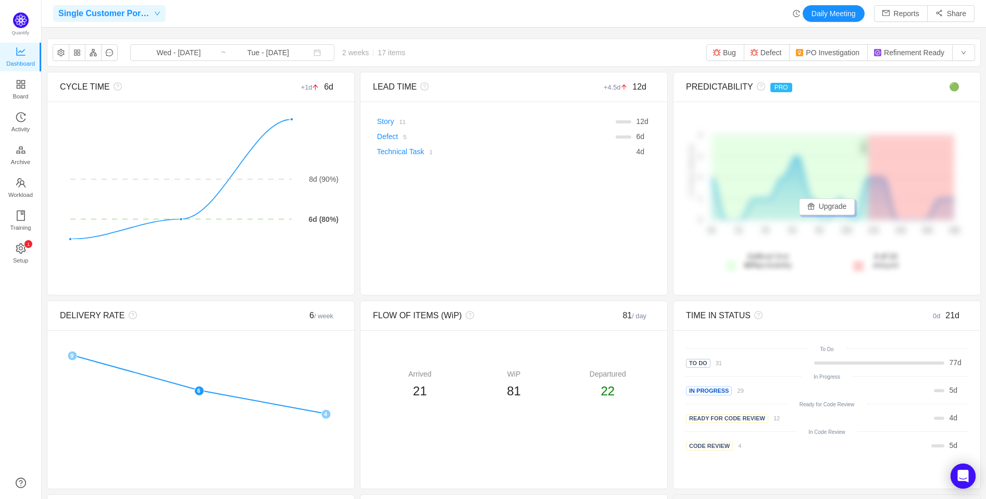
click at [85, 14] on span "Single Customer Portal Board" at bounding box center [104, 13] width 93 height 17
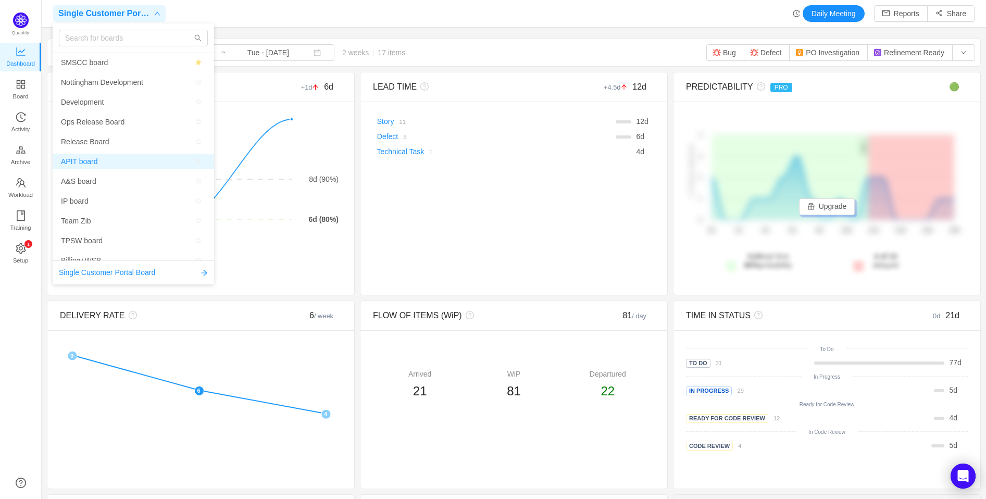
click at [99, 157] on span "APIT board" at bounding box center [133, 162] width 145 height 16
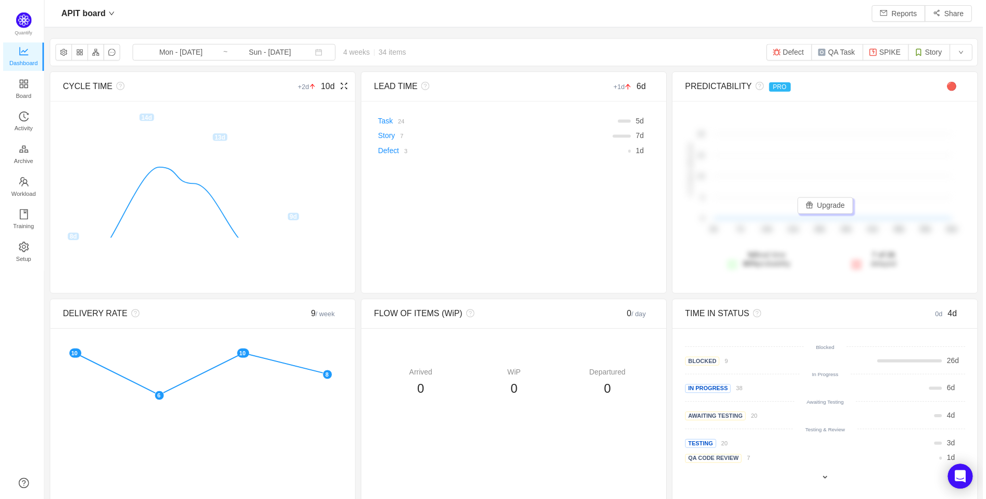
scroll to position [482, 918]
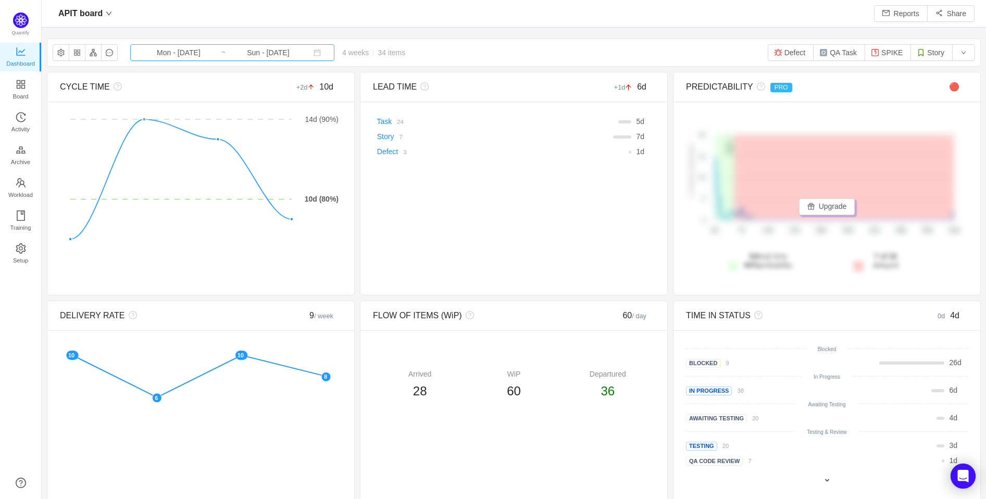
click at [153, 52] on input "Mon - [DATE]" at bounding box center [178, 52] width 84 height 11
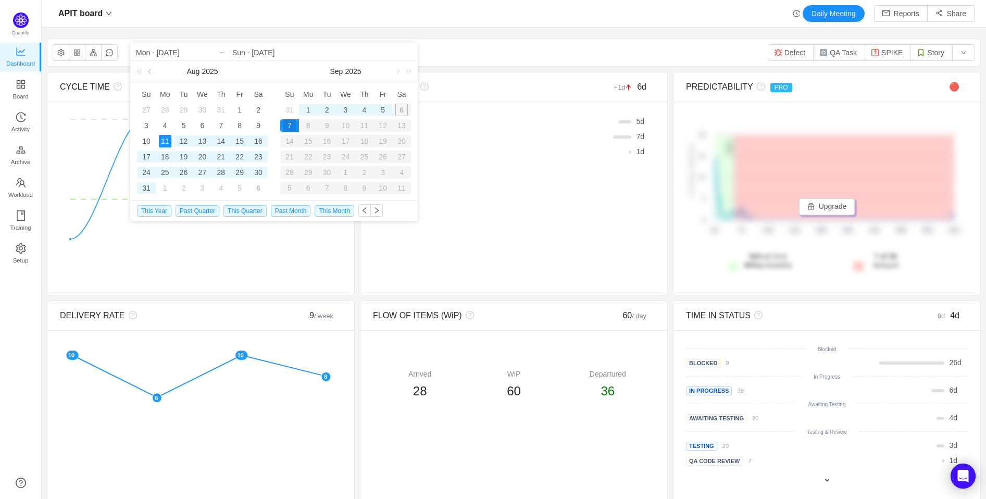
click at [148, 71] on link at bounding box center [150, 71] width 9 height 21
click at [205, 172] on div "30" at bounding box center [202, 172] width 13 height 13
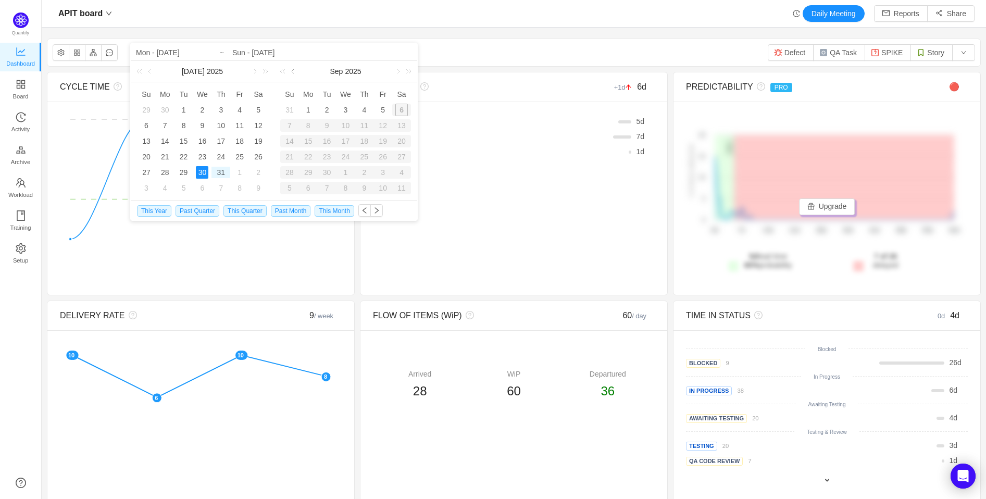
click at [294, 70] on link at bounding box center [293, 71] width 9 height 21
click at [323, 140] on div "12" at bounding box center [327, 141] width 13 height 13
type input "Wed - [DATE]"
type input "Tue - [DATE]"
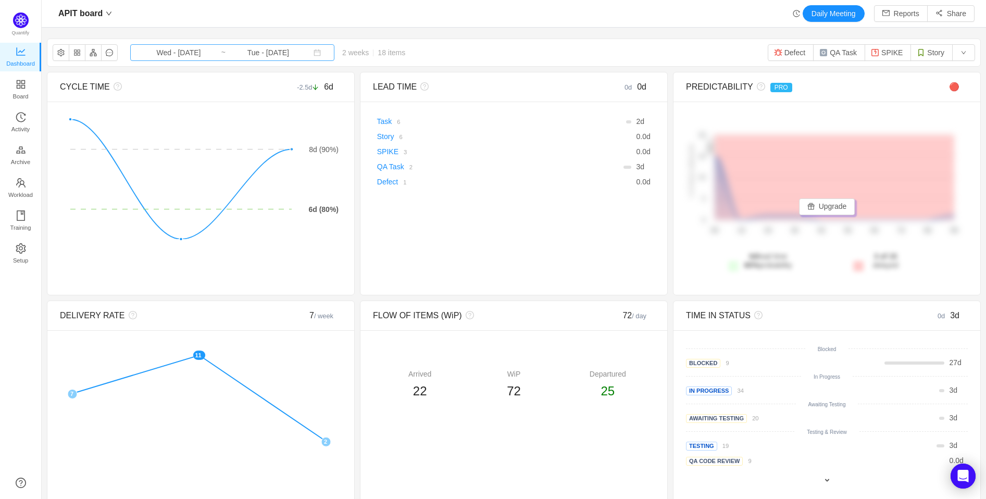
click at [240, 56] on input "Tue - [DATE]" at bounding box center [268, 52] width 84 height 11
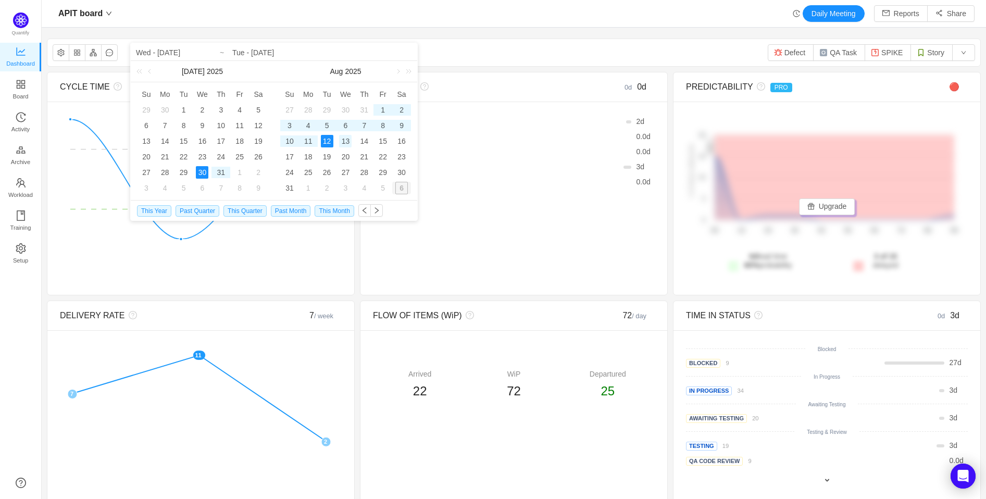
click at [349, 139] on div "13" at bounding box center [345, 141] width 13 height 13
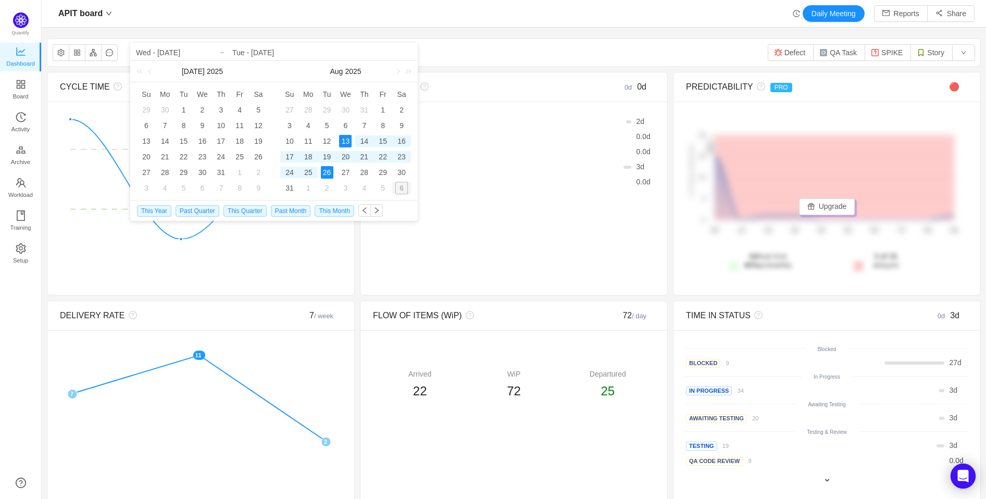
click at [326, 174] on div "26" at bounding box center [327, 172] width 13 height 13
type input "Wed - [DATE]"
type input "Tue - [DATE]"
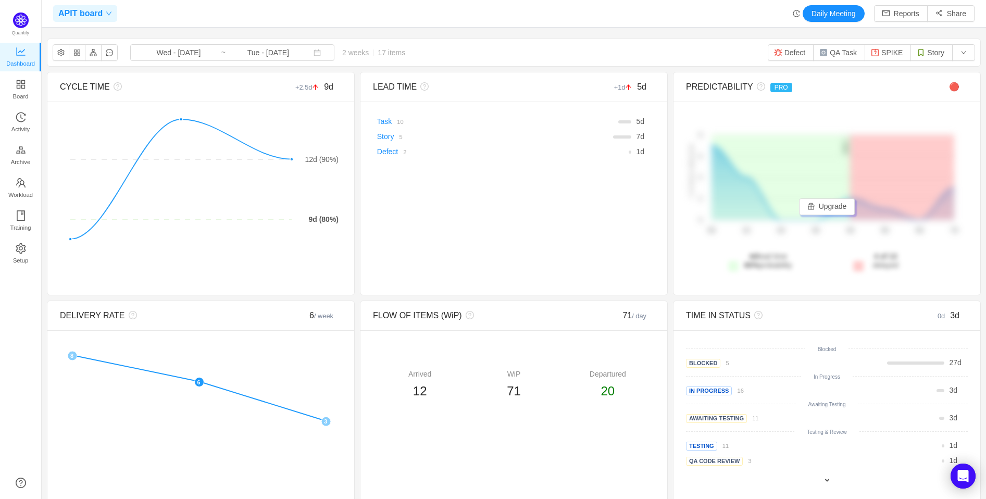
click at [106, 10] on icon "icon: down" at bounding box center [109, 13] width 6 height 6
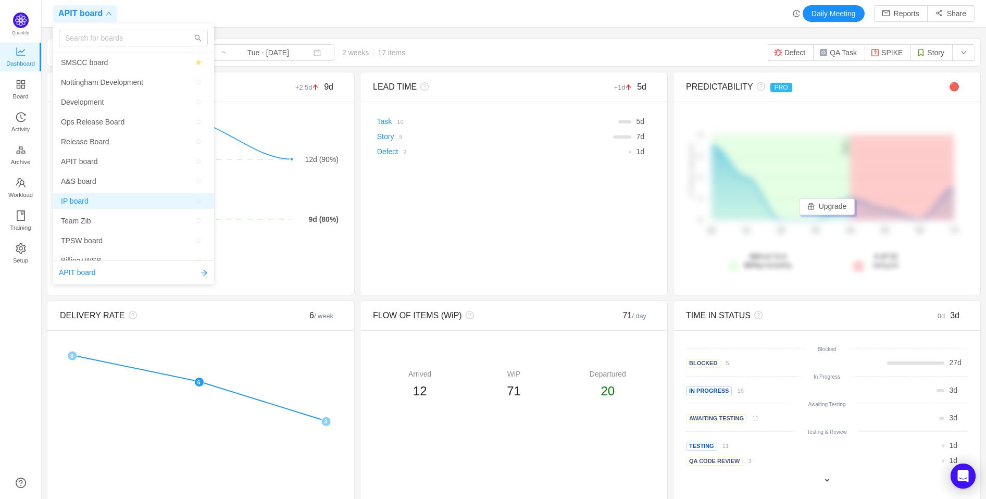
scroll to position [58, 0]
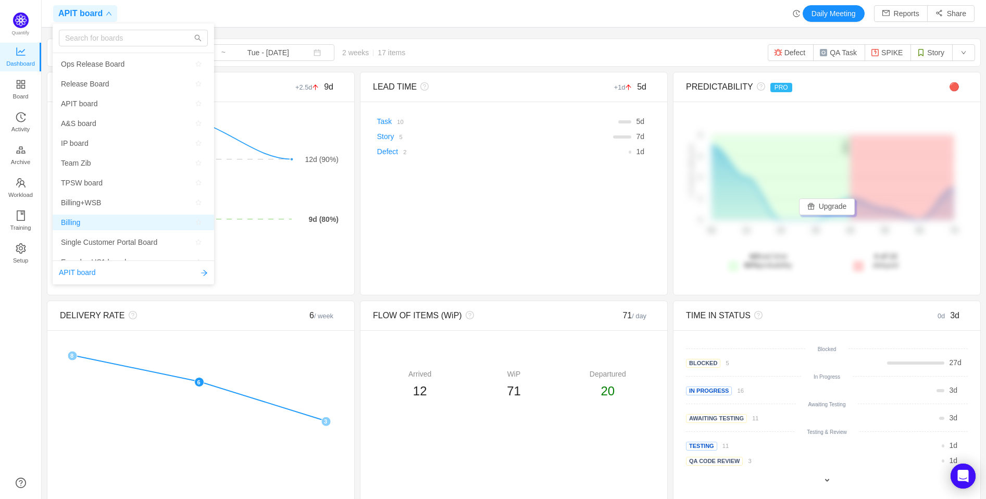
click at [89, 221] on span "Billing" at bounding box center [133, 223] width 145 height 16
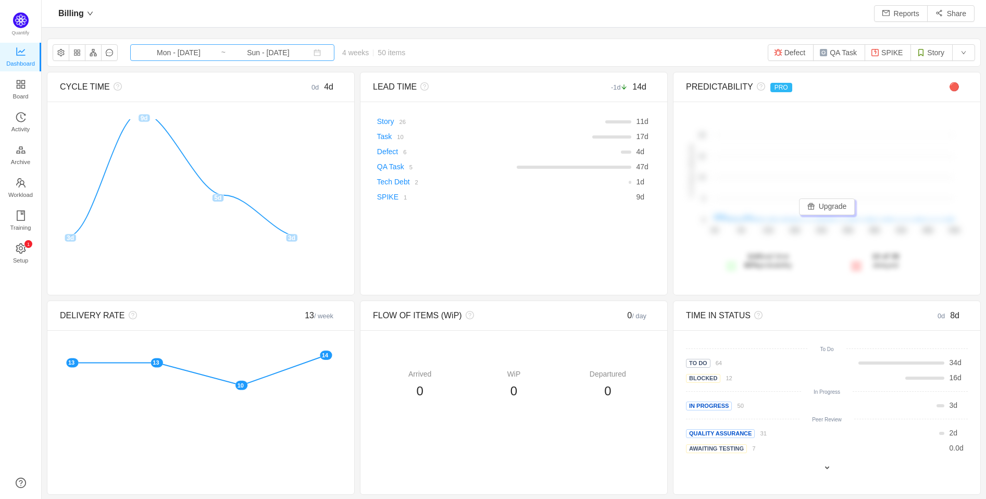
scroll to position [482, 918]
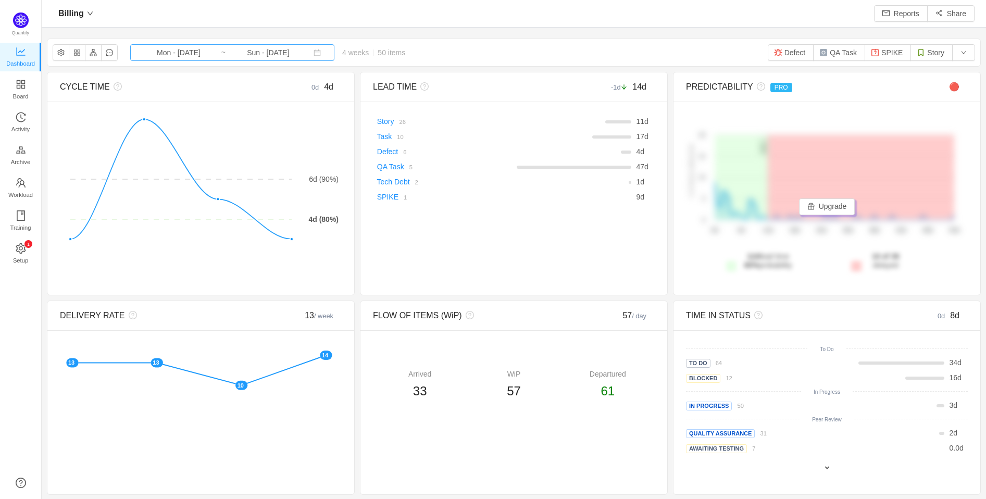
click at [197, 52] on input "Mon - [DATE]" at bounding box center [178, 52] width 84 height 11
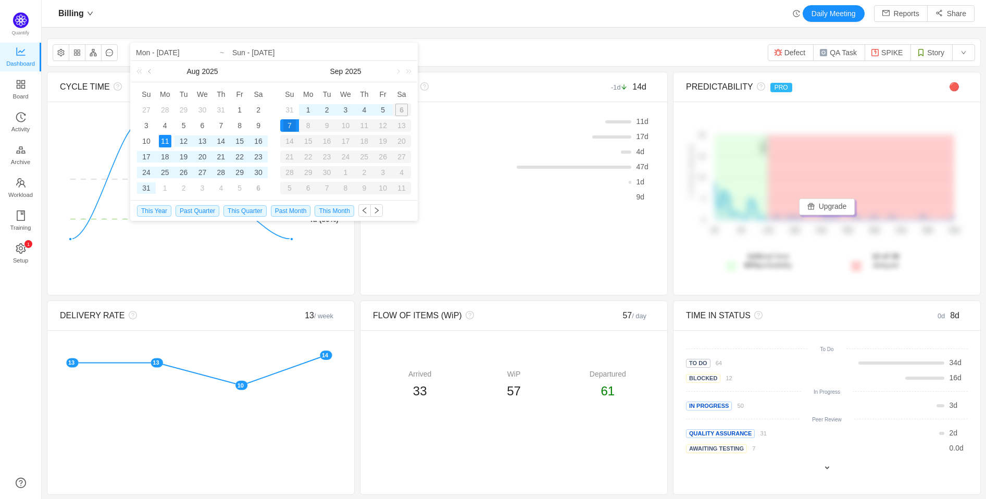
click at [149, 69] on link at bounding box center [150, 71] width 9 height 21
click at [295, 73] on link at bounding box center [293, 71] width 9 height 21
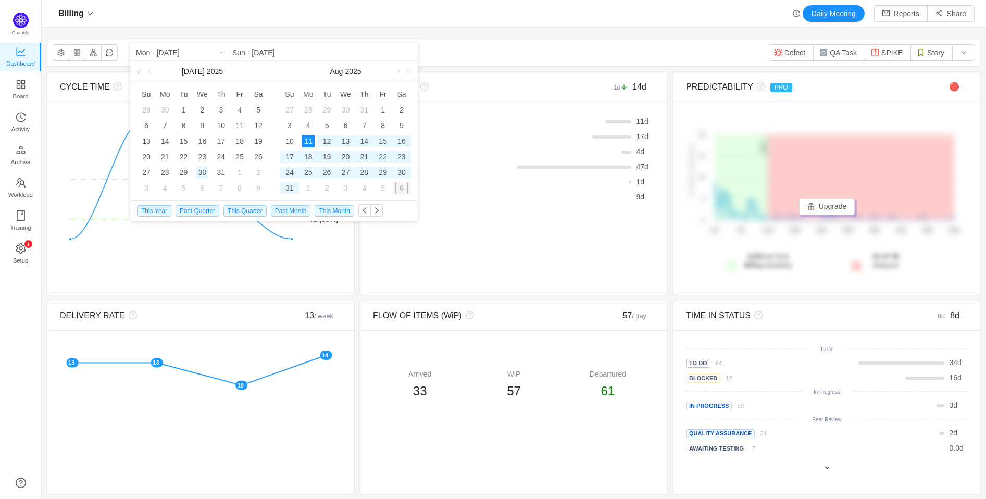
click at [204, 173] on div "30" at bounding box center [202, 172] width 13 height 13
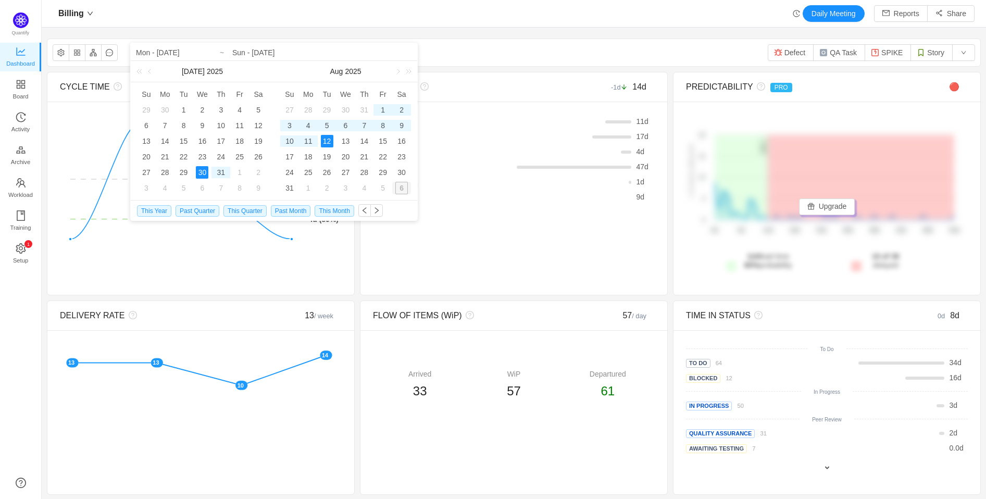
click at [327, 143] on div "12" at bounding box center [327, 141] width 13 height 13
type input "Wed - [DATE]"
type input "Tue - [DATE]"
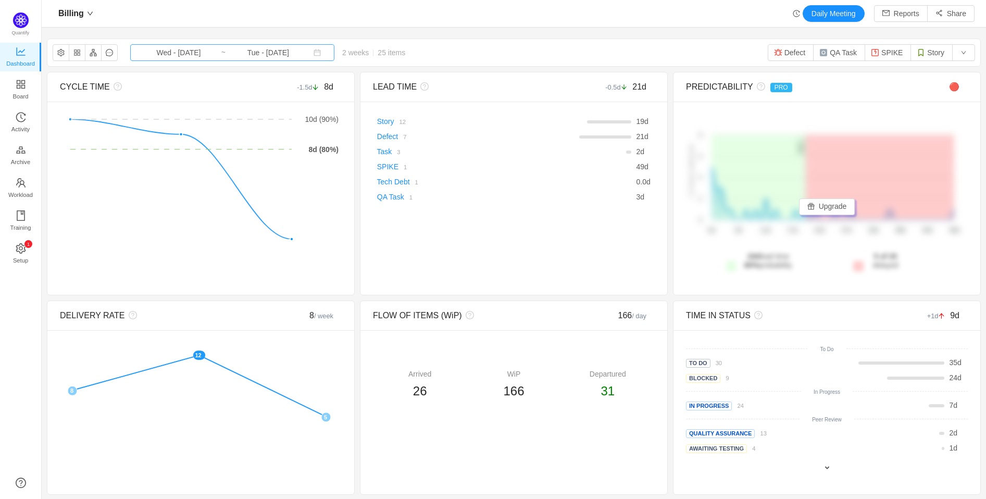
click at [264, 52] on input "Tue - [DATE]" at bounding box center [268, 52] width 84 height 11
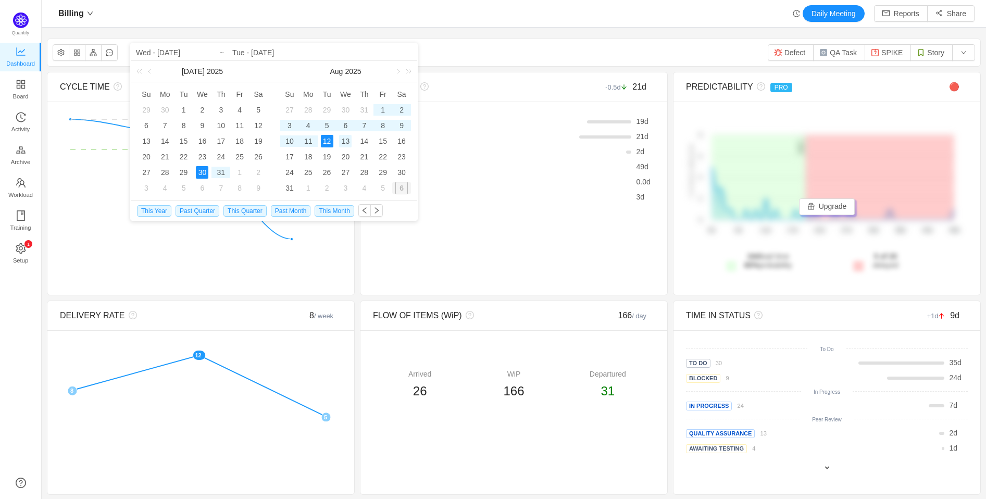
click at [347, 140] on div "13" at bounding box center [345, 141] width 13 height 13
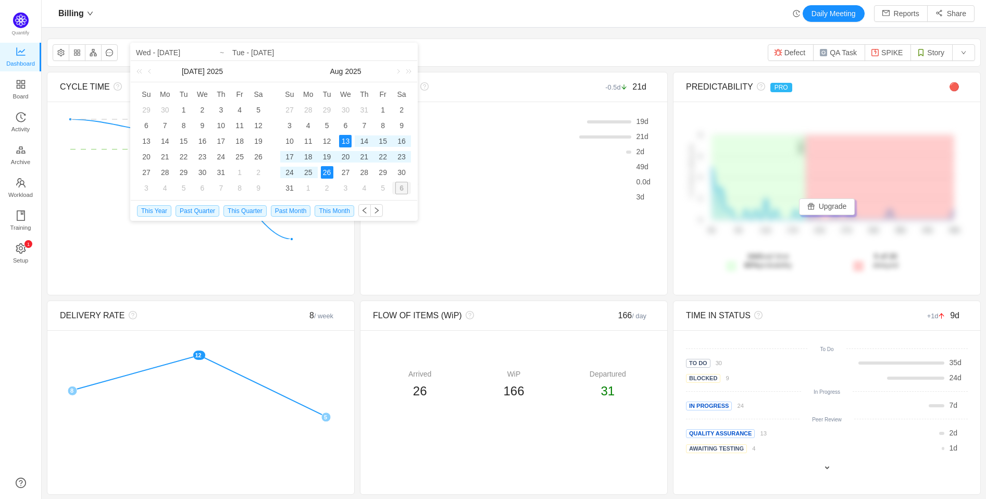
click at [328, 170] on div "26" at bounding box center [327, 172] width 13 height 13
type input "Wed - [DATE]"
type input "Tue - [DATE]"
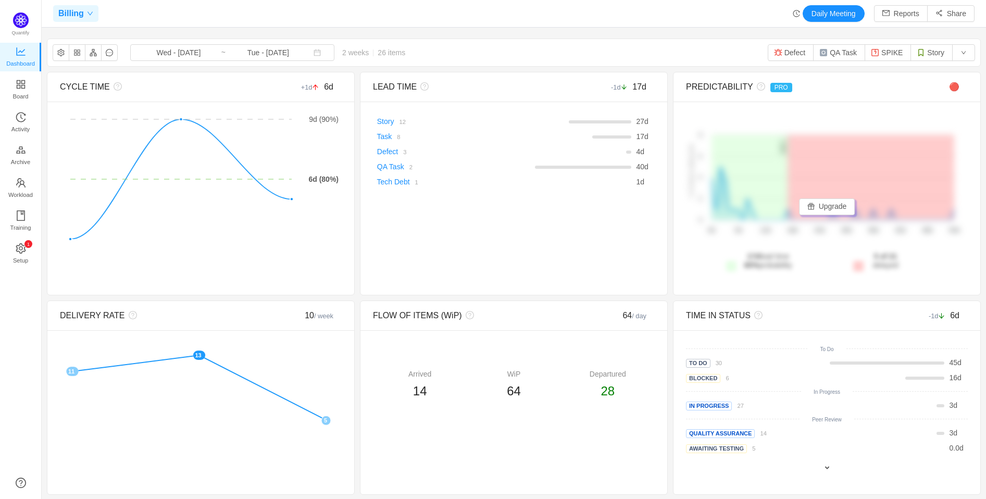
click at [91, 9] on div "Billing" at bounding box center [75, 13] width 45 height 17
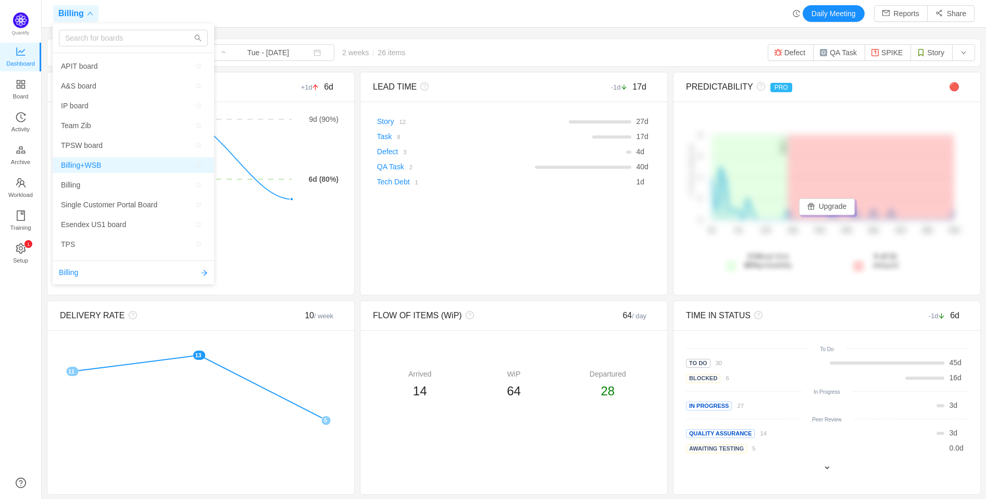
scroll to position [116, 0]
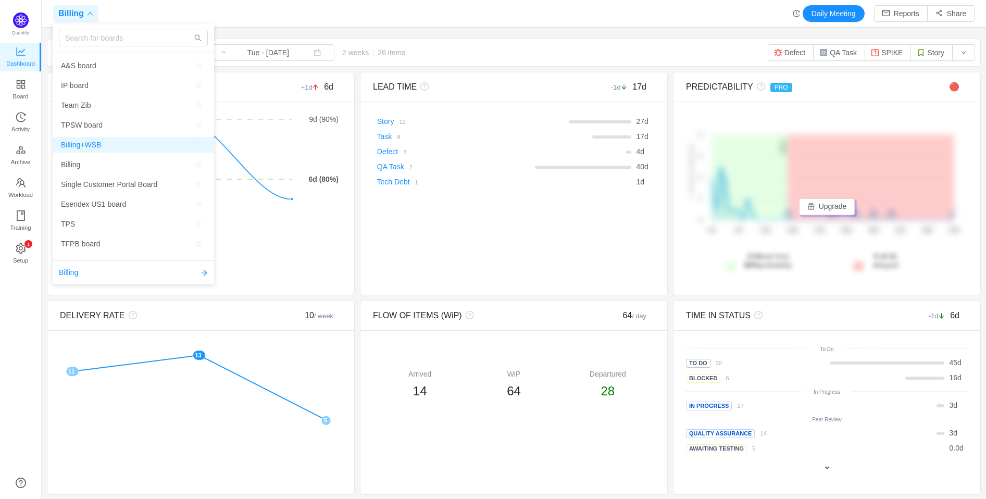
click at [85, 147] on span "Billing+WSB" at bounding box center [81, 145] width 40 height 16
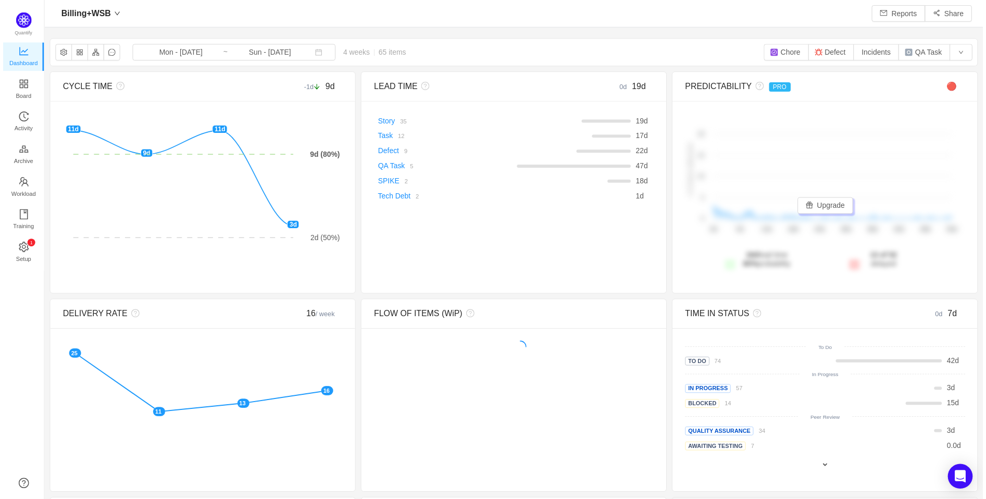
scroll to position [482, 918]
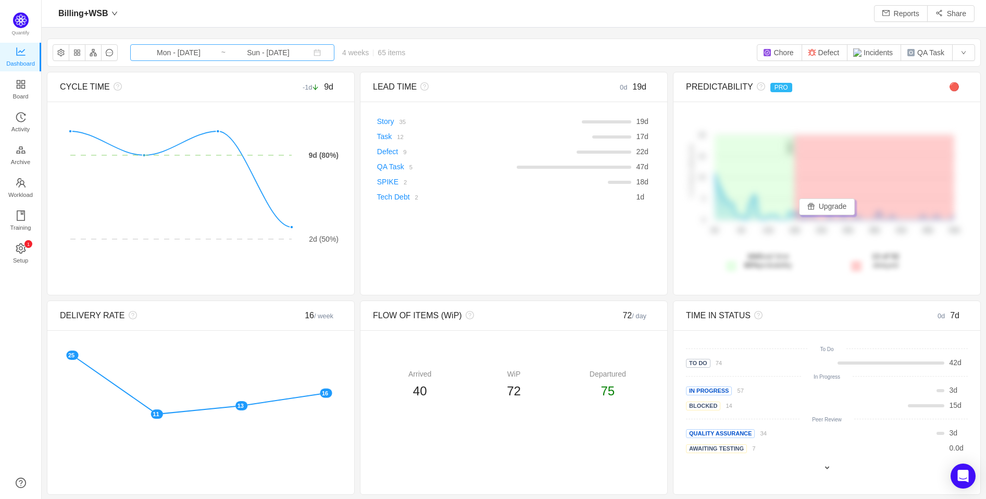
click at [203, 55] on input "Mon - [DATE]" at bounding box center [178, 52] width 84 height 11
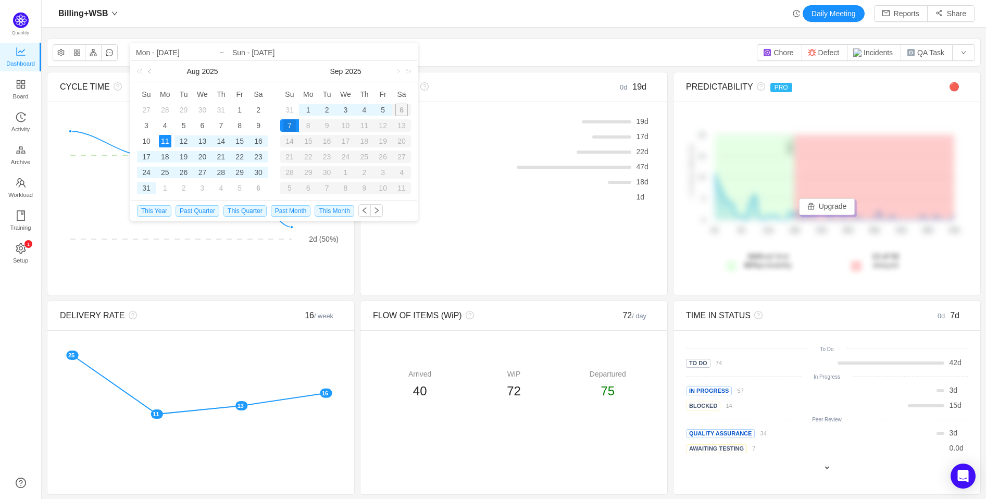
click at [148, 71] on link at bounding box center [150, 71] width 9 height 21
click at [201, 170] on div "30" at bounding box center [202, 172] width 13 height 13
click at [294, 72] on link at bounding box center [293, 71] width 9 height 21
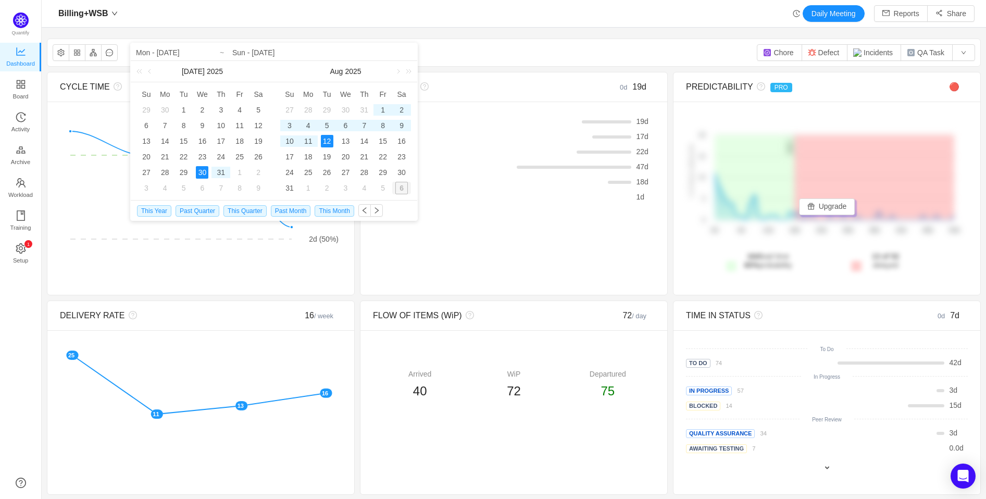
click at [325, 140] on div "12" at bounding box center [327, 141] width 13 height 13
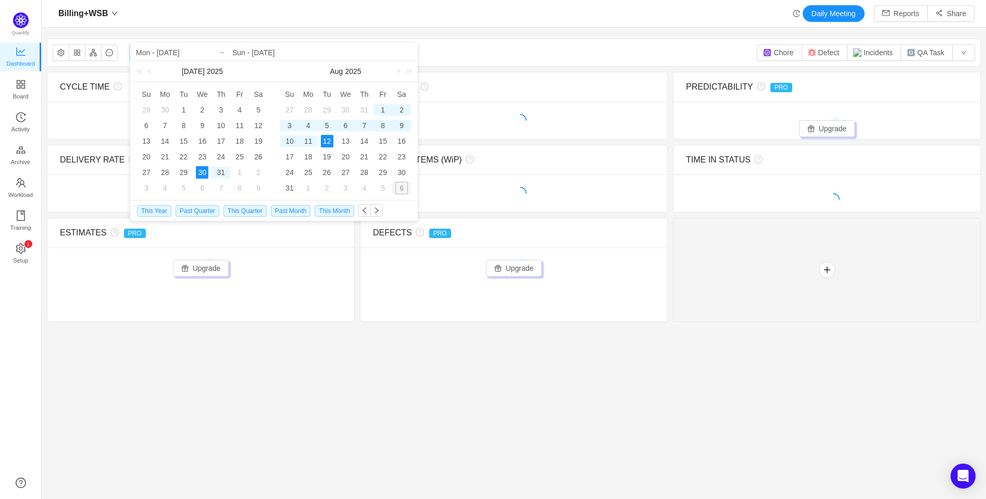
type input "Wed - [DATE]"
type input "Tue - [DATE]"
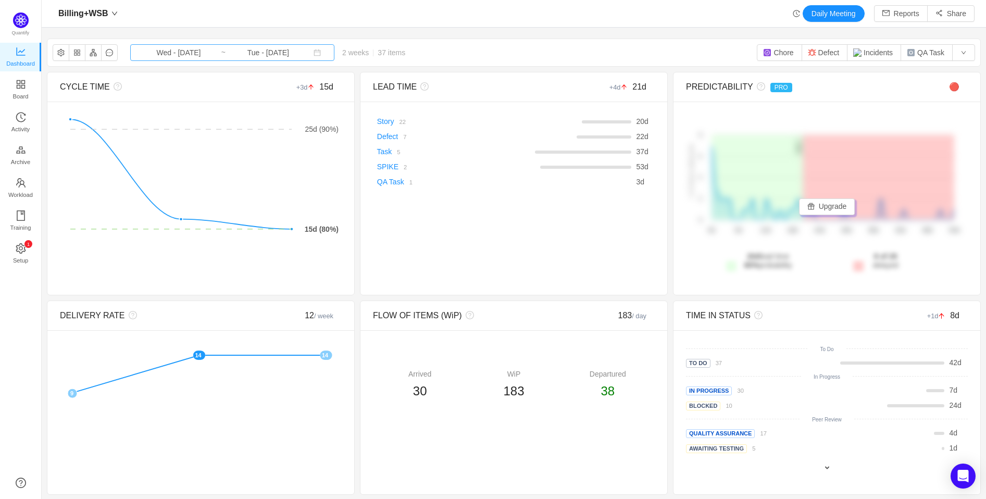
click at [249, 52] on input "Tue - [DATE]" at bounding box center [268, 52] width 84 height 11
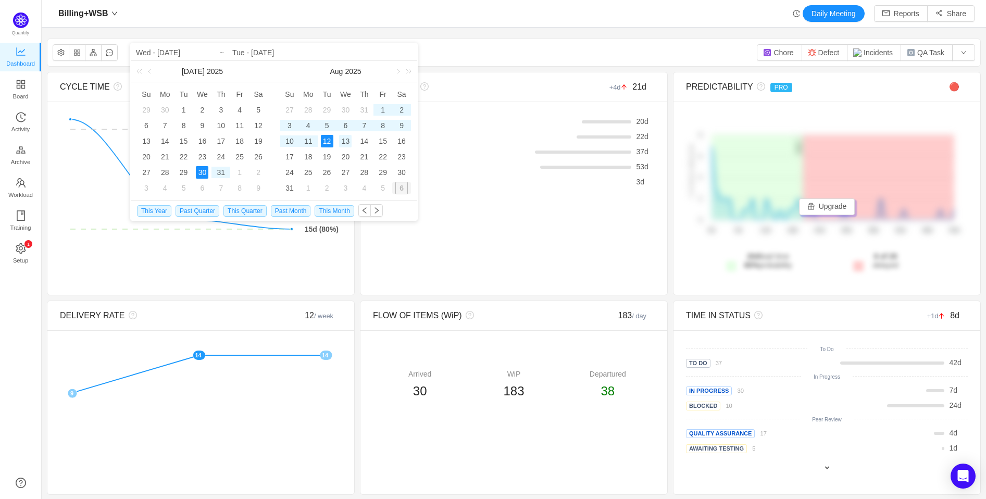
click at [347, 140] on div "13" at bounding box center [345, 141] width 13 height 13
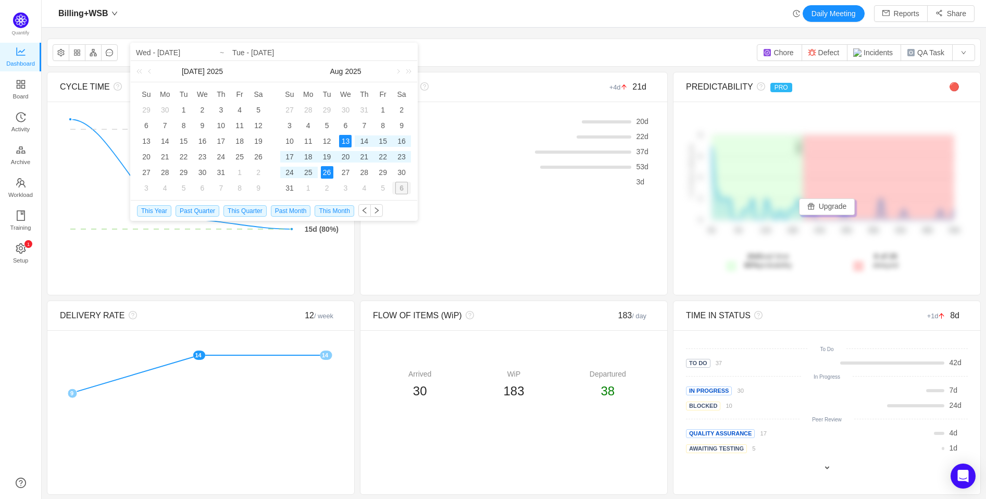
click at [323, 170] on div "26" at bounding box center [327, 172] width 13 height 13
type input "Wed - Aug 13, 2025"
type input "Tue - Aug 26, 2025"
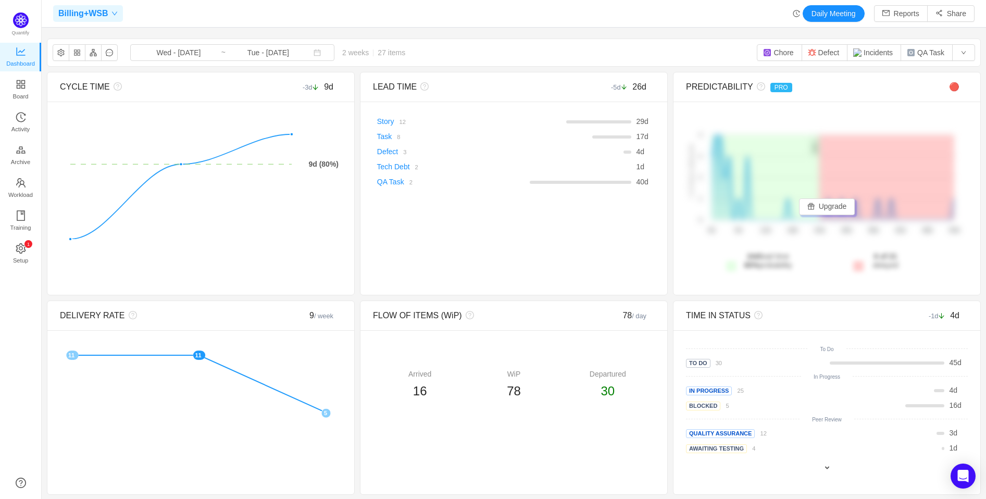
click at [88, 13] on span "Billing+WSB" at bounding box center [83, 13] width 50 height 17
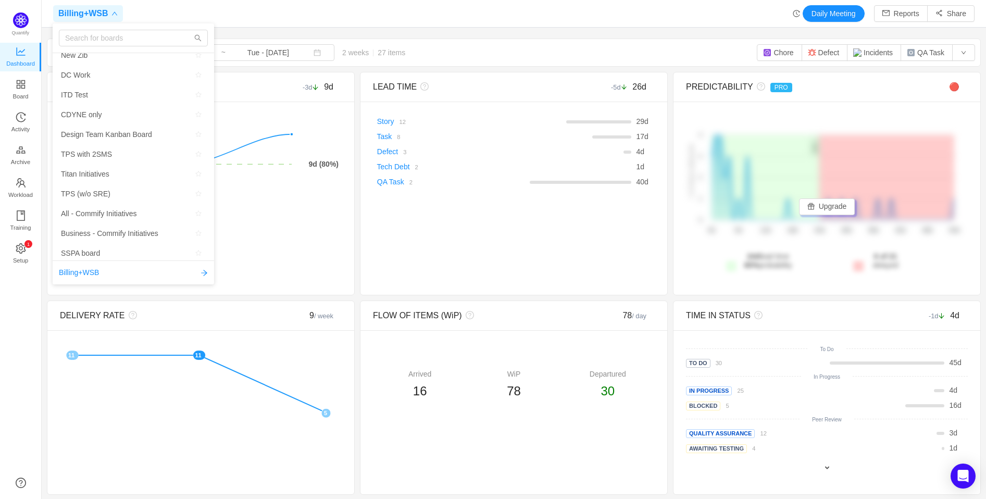
scroll to position [483, 0]
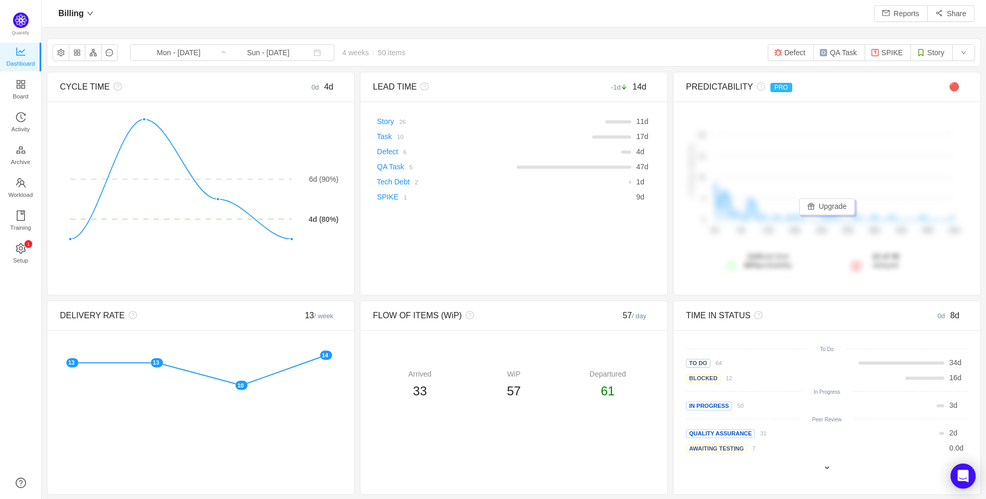
scroll to position [482, 918]
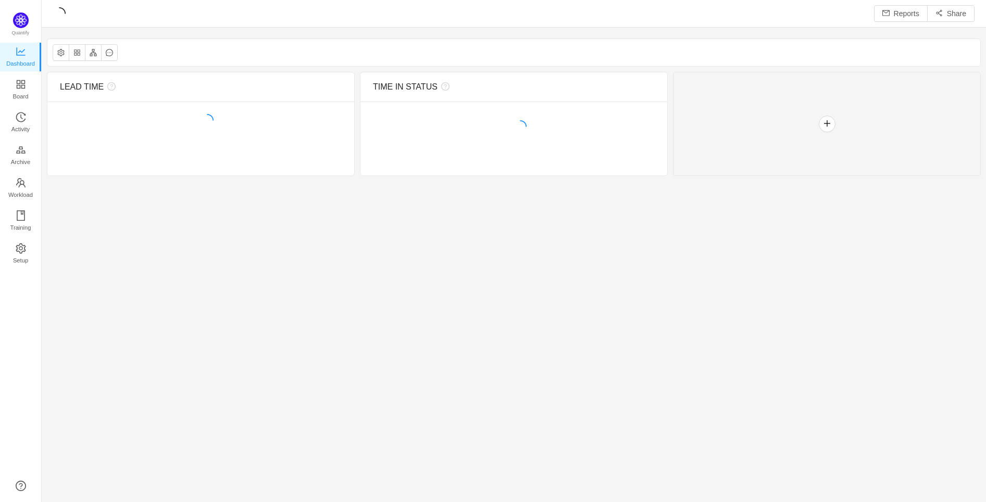
scroll to position [485, 918]
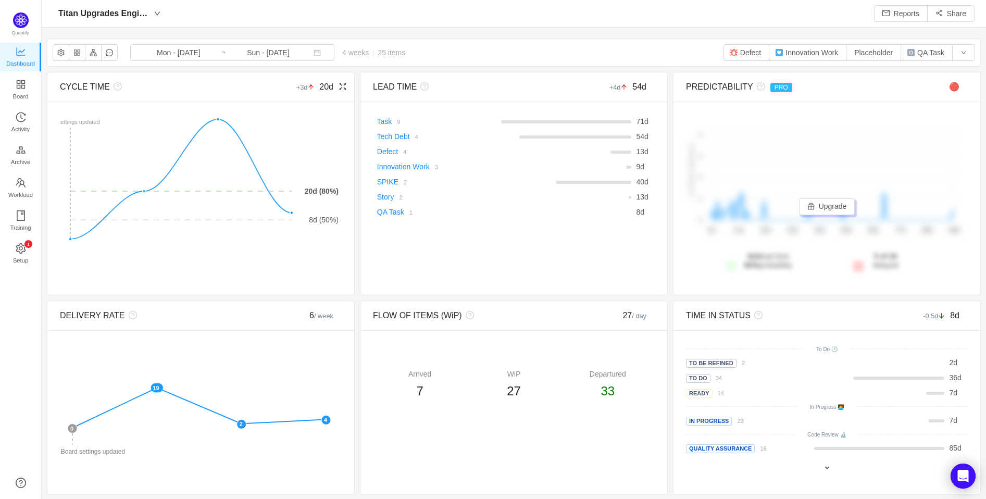
scroll to position [482, 918]
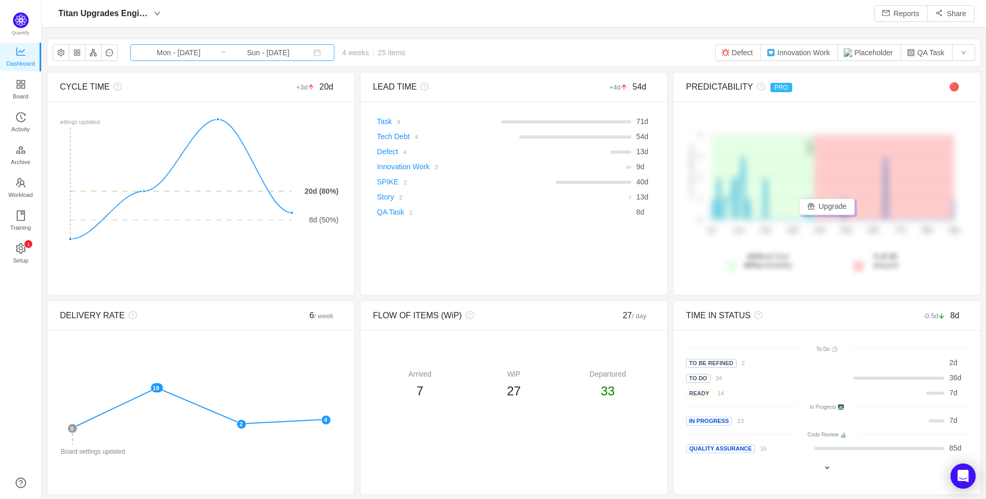
click at [182, 54] on input "Mon - [DATE]" at bounding box center [178, 52] width 84 height 11
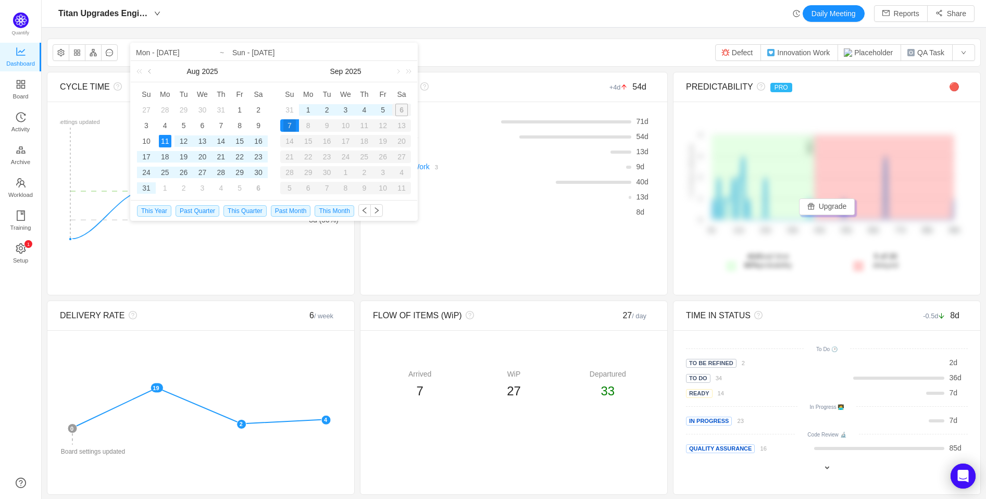
click at [148, 72] on link at bounding box center [150, 71] width 9 height 21
click at [198, 173] on div "30" at bounding box center [202, 172] width 13 height 13
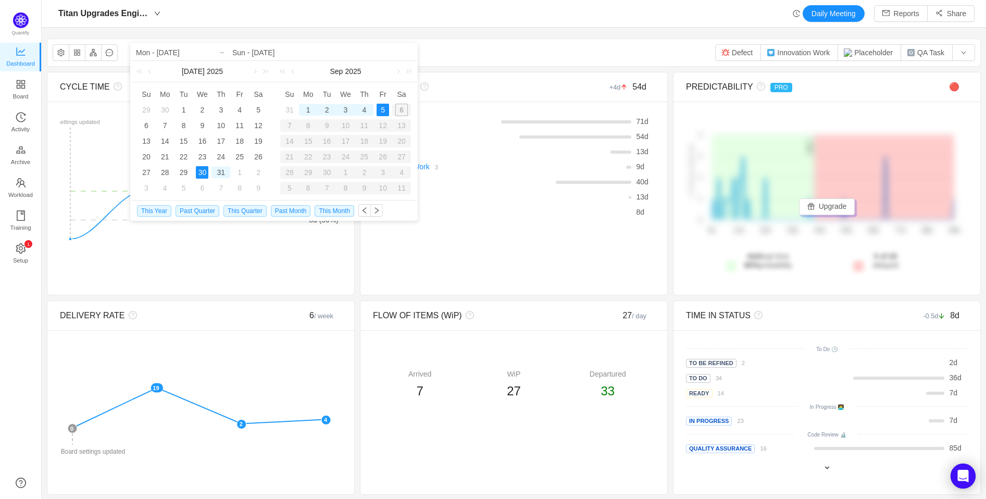
click at [293, 70] on link at bounding box center [293, 71] width 9 height 21
click at [331, 146] on div "12" at bounding box center [327, 141] width 13 height 13
type input "Wed - Jul 30, 2025"
type input "Tue - Aug 12, 2025"
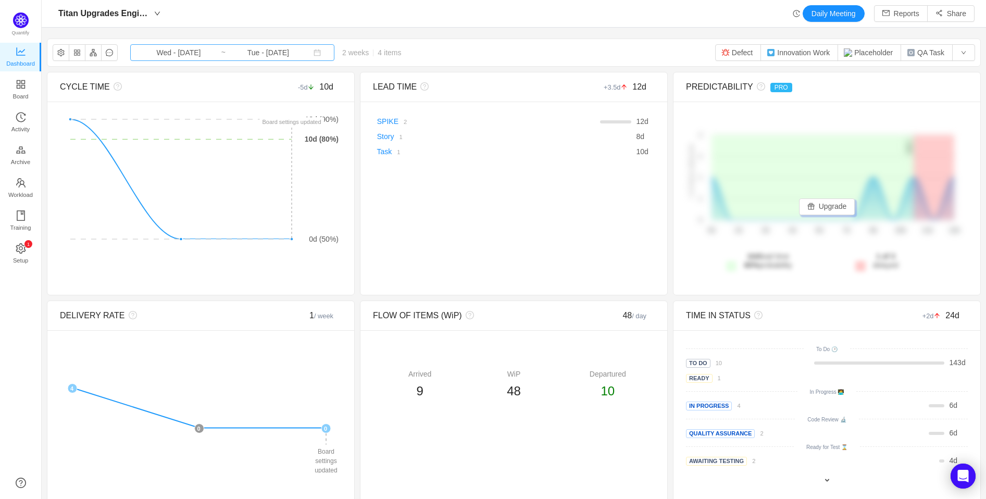
click at [238, 55] on input "Tue - Aug 12, 2025" at bounding box center [268, 52] width 84 height 11
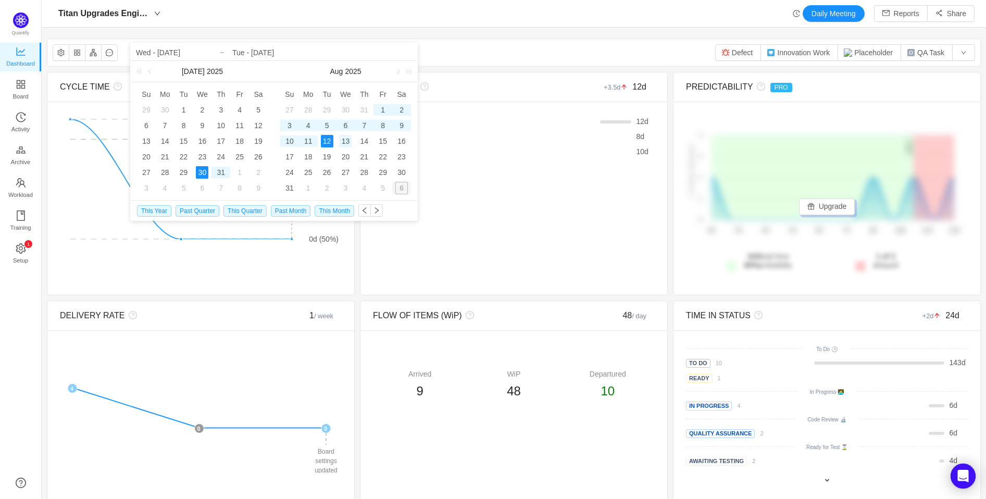
click at [341, 139] on div "13" at bounding box center [345, 141] width 13 height 13
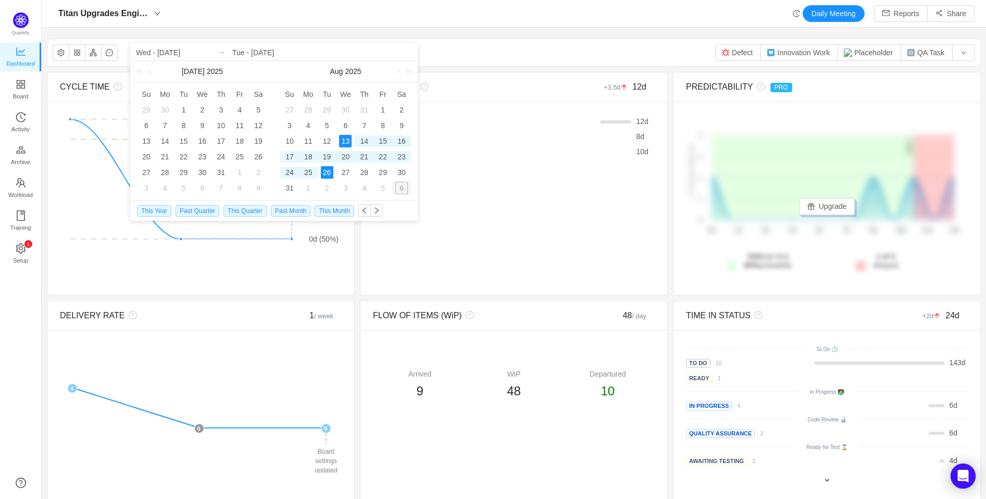
click at [326, 173] on div "26" at bounding box center [327, 172] width 13 height 13
type input "Wed - Aug 13, 2025"
type input "Tue - Aug 26, 2025"
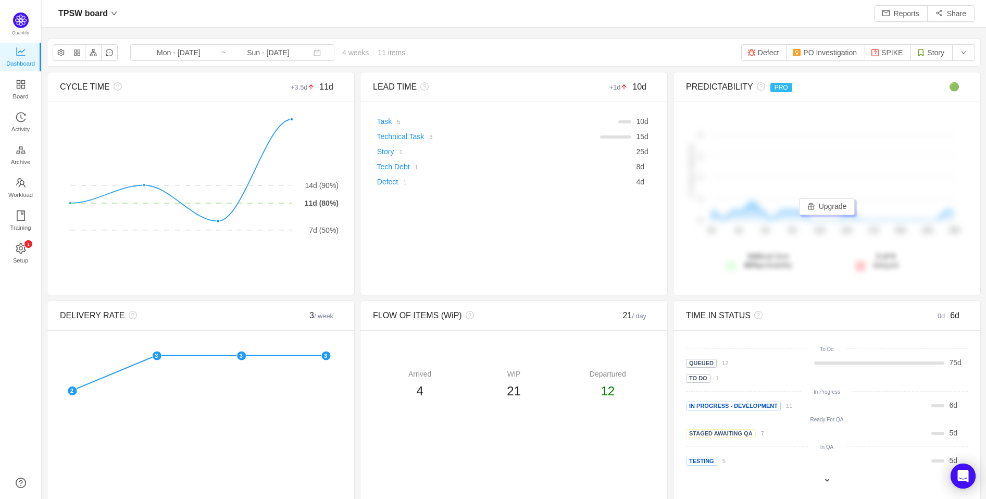
scroll to position [482, 918]
